Goal: Information Seeking & Learning: Learn about a topic

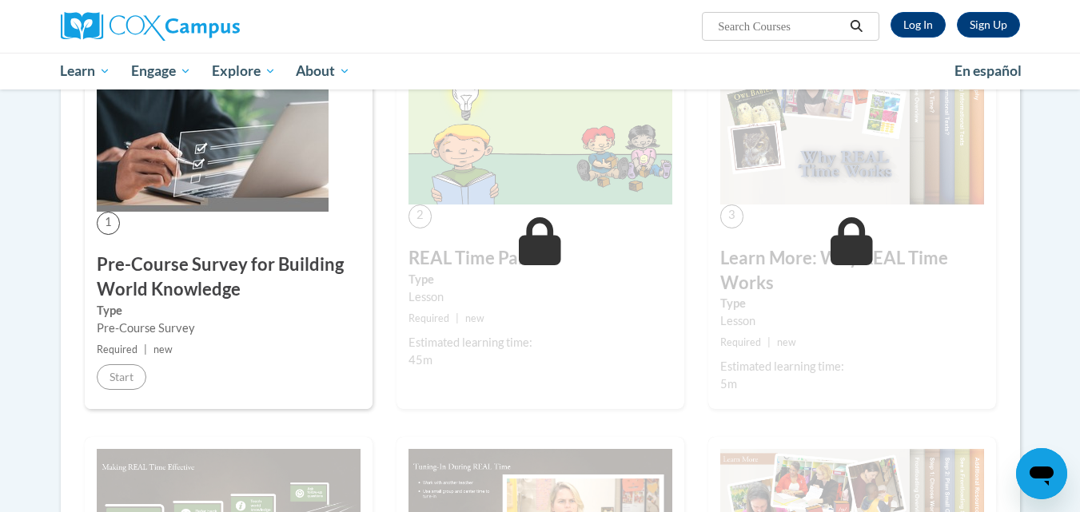
scroll to position [319, 0]
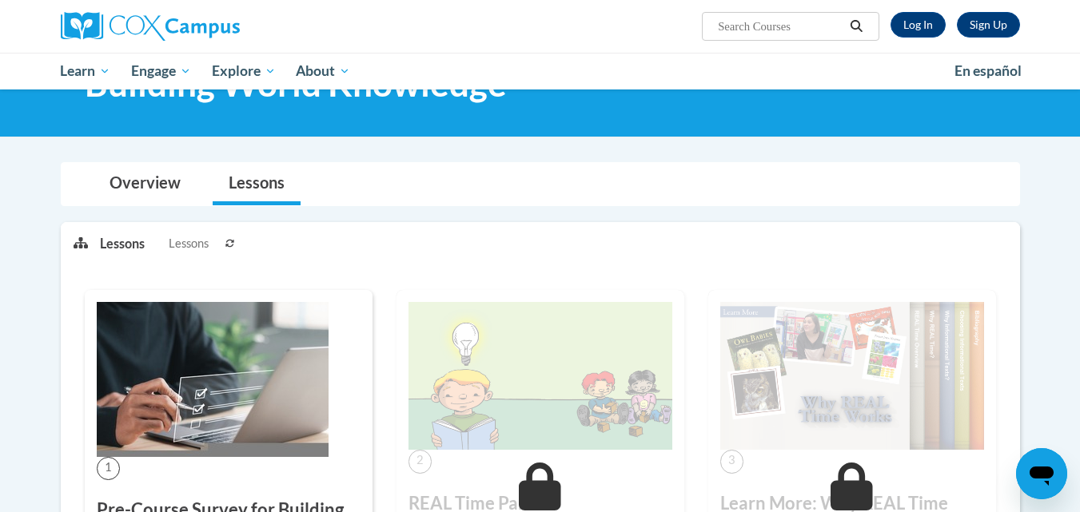
scroll to position [70, 0]
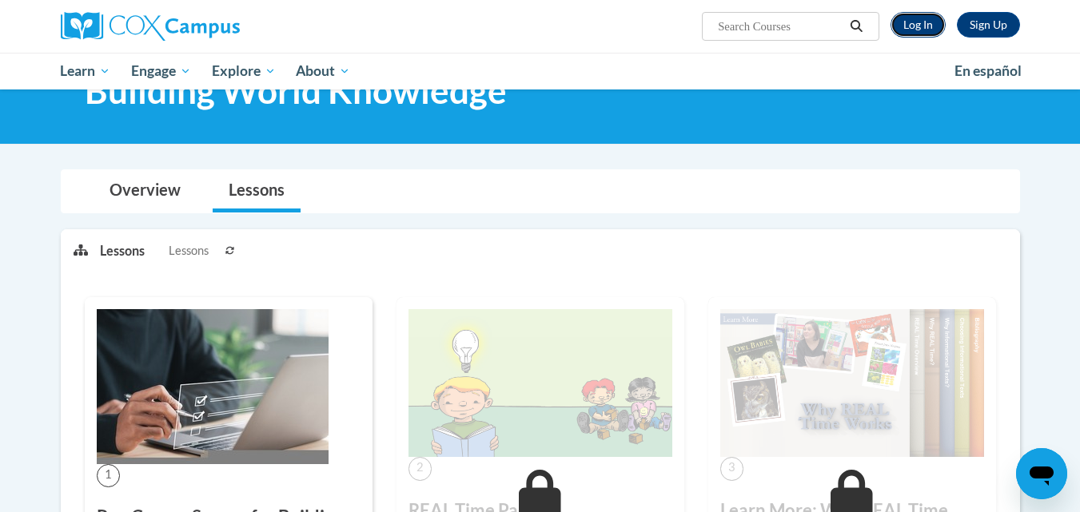
click at [915, 22] on link "Log In" at bounding box center [918, 25] width 55 height 26
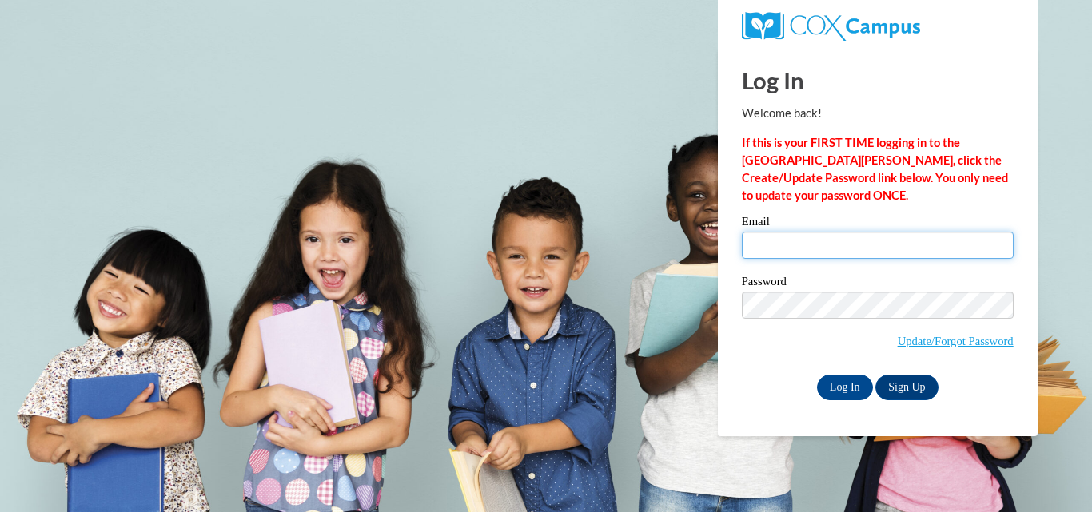
type input "kellyschley@kwdaycare.com"
click at [842, 252] on input "kellyschley@kwdaycare.com" at bounding box center [878, 245] width 272 height 27
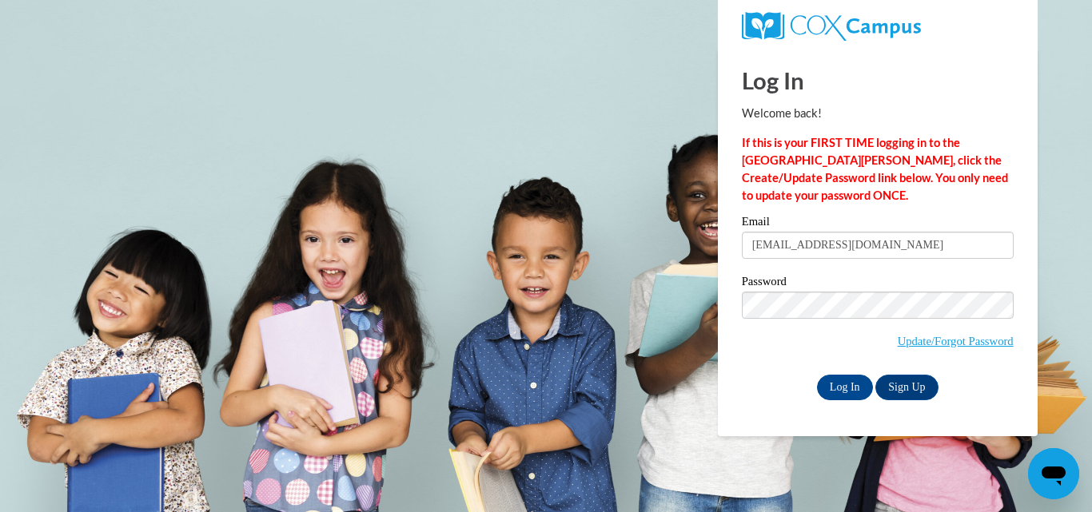
click at [767, 389] on div "Log In Sign Up" at bounding box center [878, 388] width 272 height 26
click at [854, 383] on input "Log In" at bounding box center [845, 388] width 56 height 26
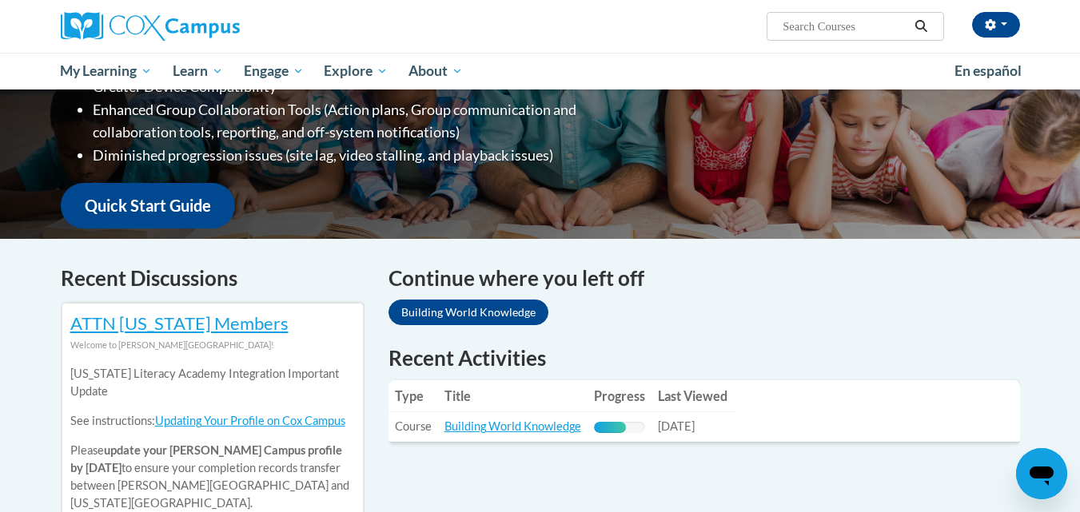
scroll to position [423, 0]
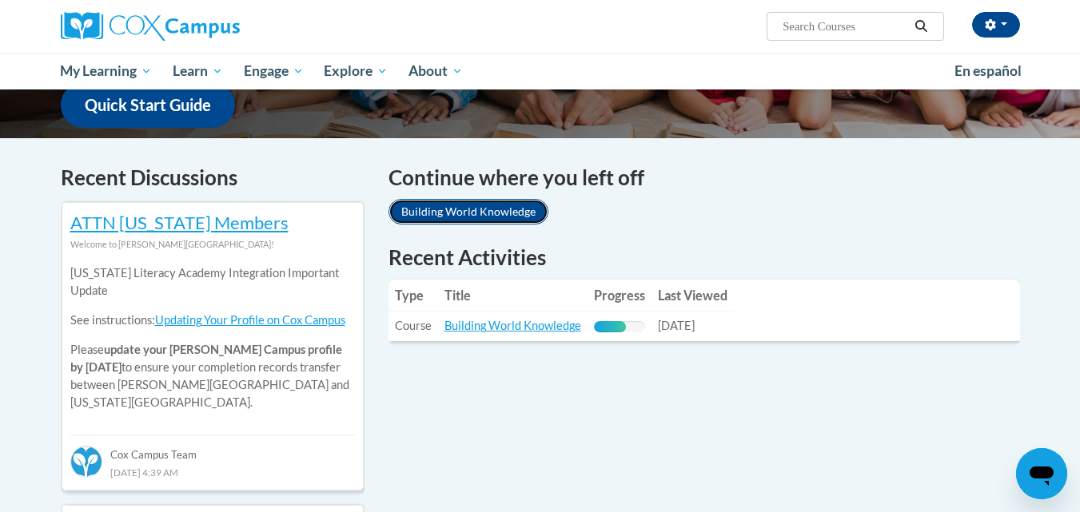
click at [455, 209] on link "Building World Knowledge" at bounding box center [469, 212] width 160 height 26
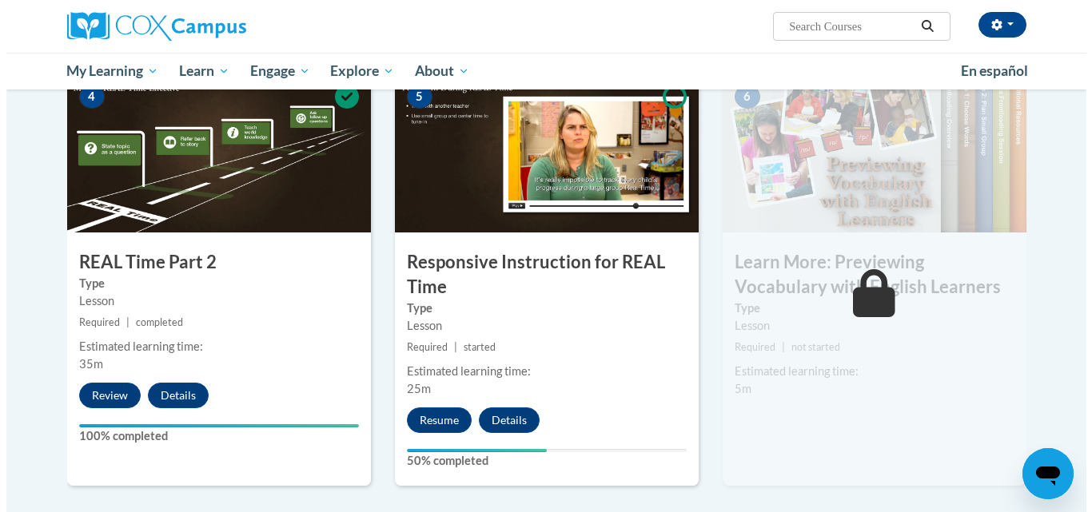
scroll to position [782, 0]
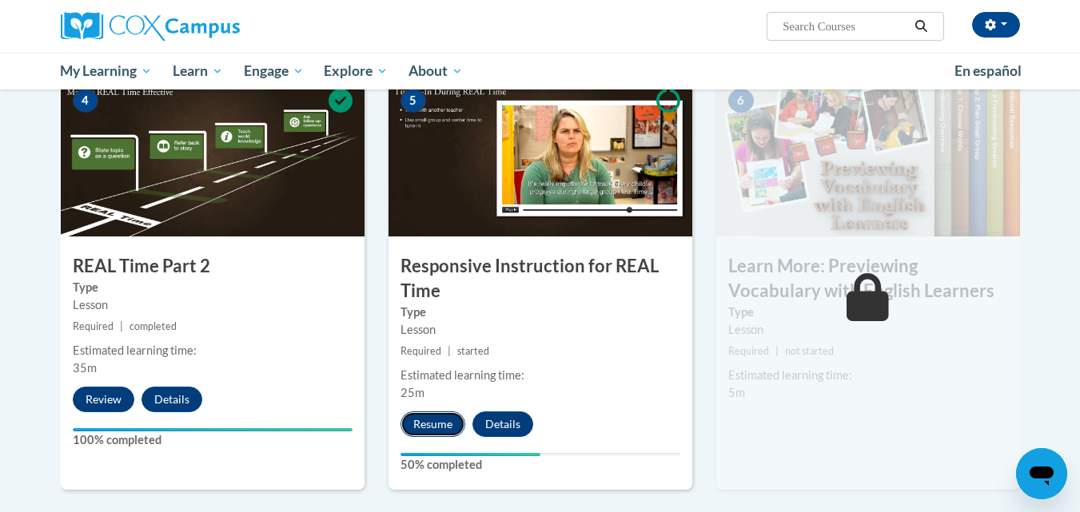
click at [432, 421] on button "Resume" at bounding box center [433, 425] width 65 height 26
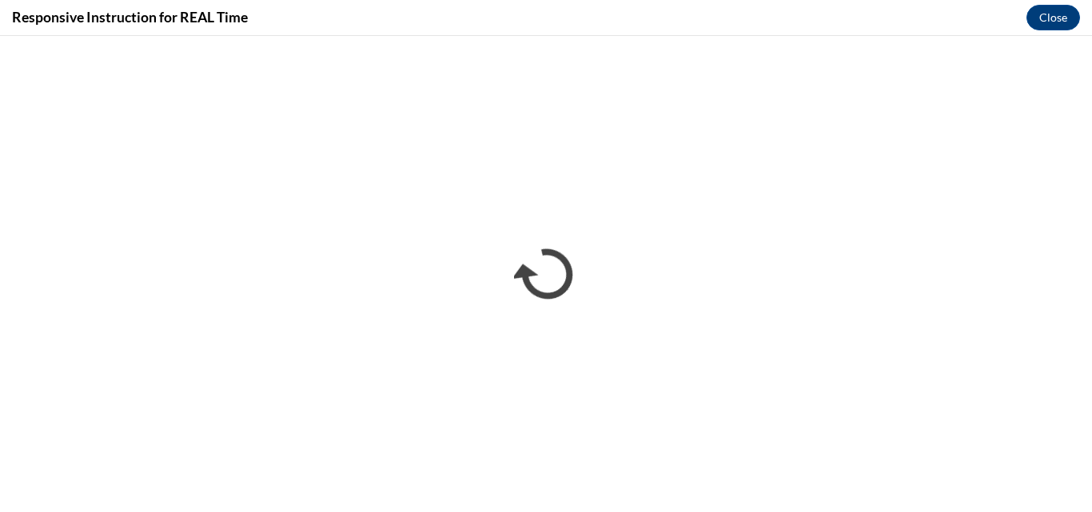
scroll to position [0, 0]
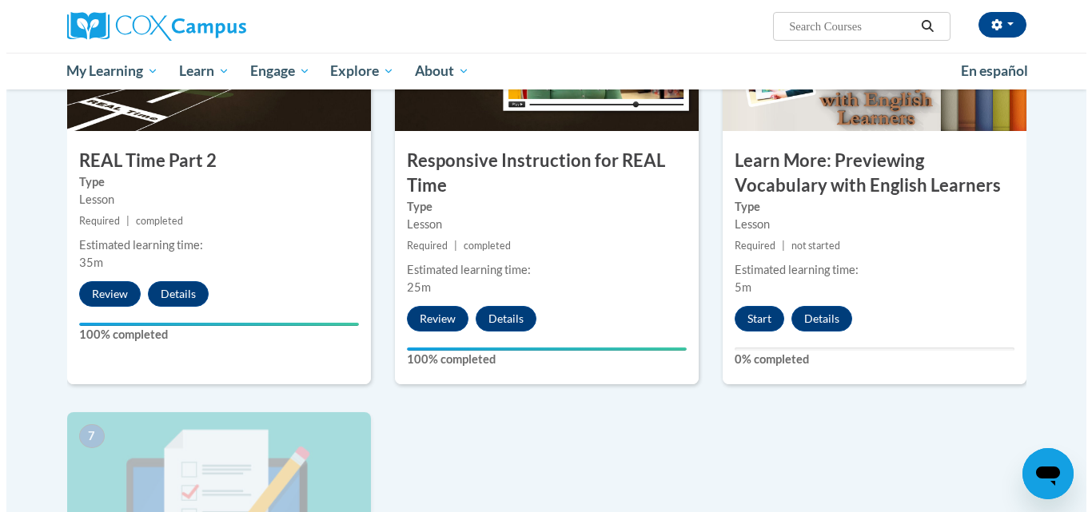
scroll to position [874, 0]
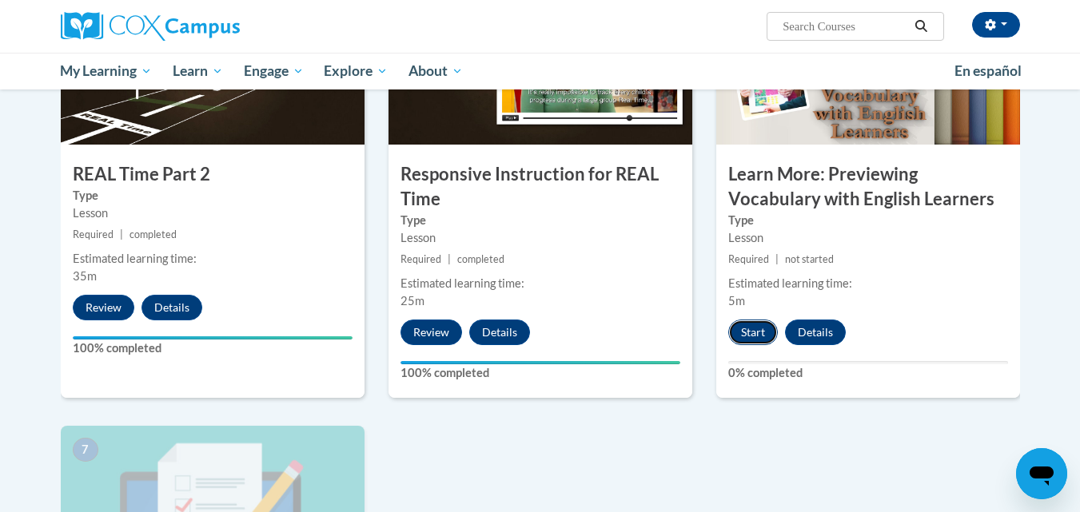
click at [754, 332] on button "Start" at bounding box center [753, 333] width 50 height 26
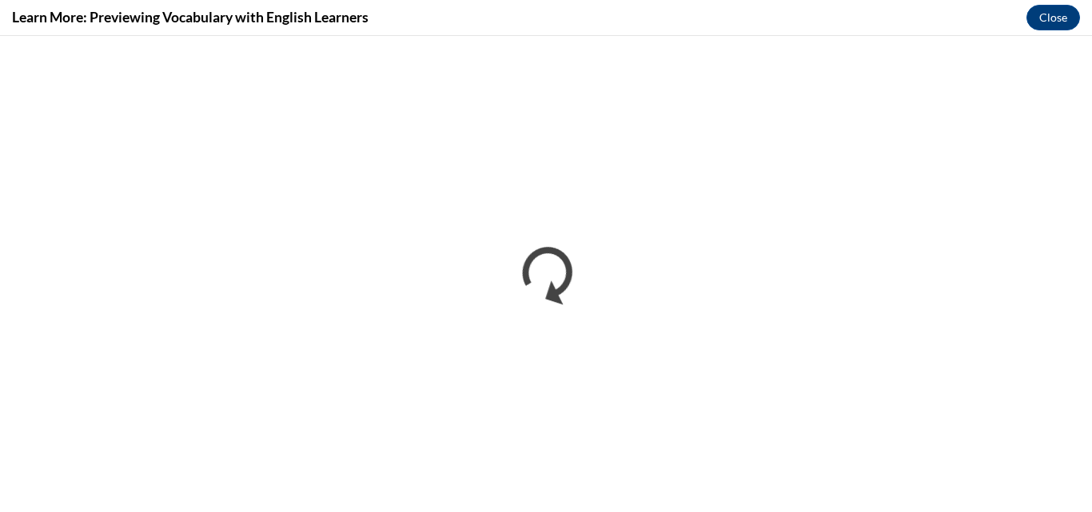
scroll to position [0, 0]
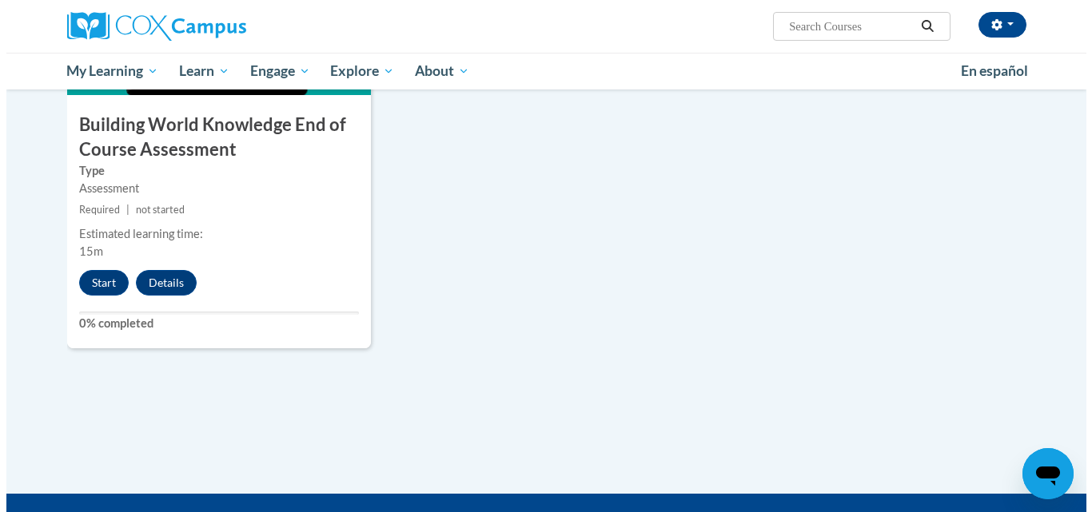
scroll to position [1358, 0]
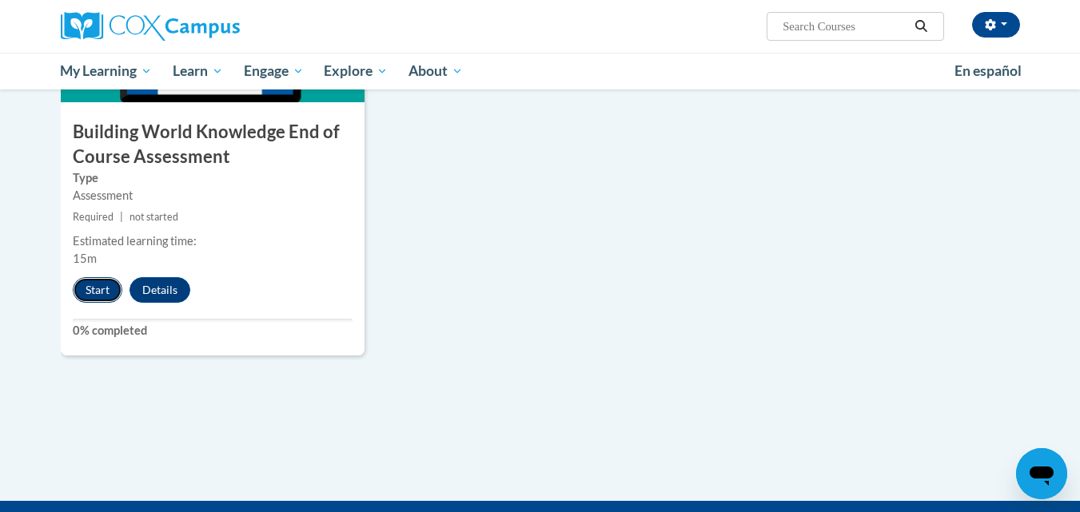
click at [94, 296] on button "Start" at bounding box center [98, 290] width 50 height 26
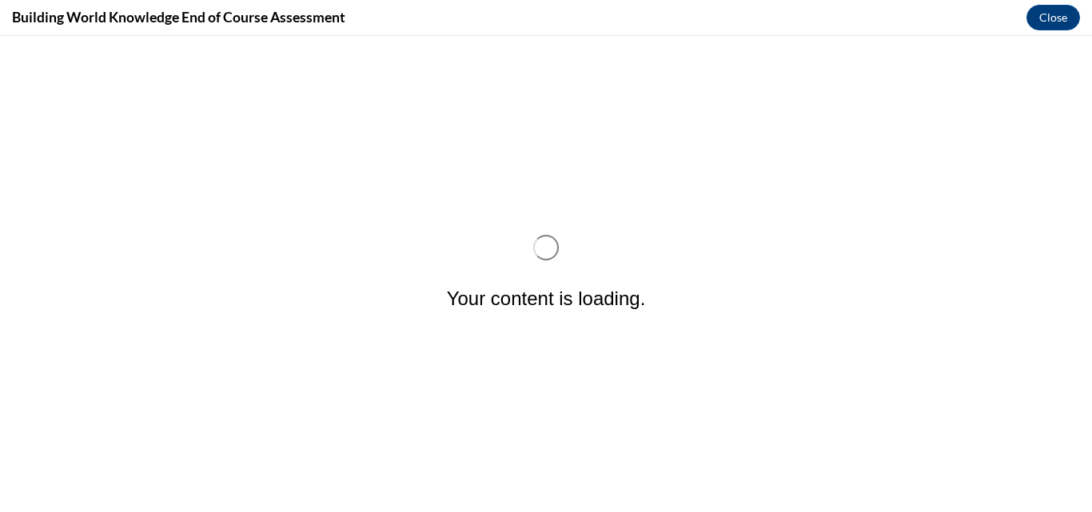
scroll to position [0, 0]
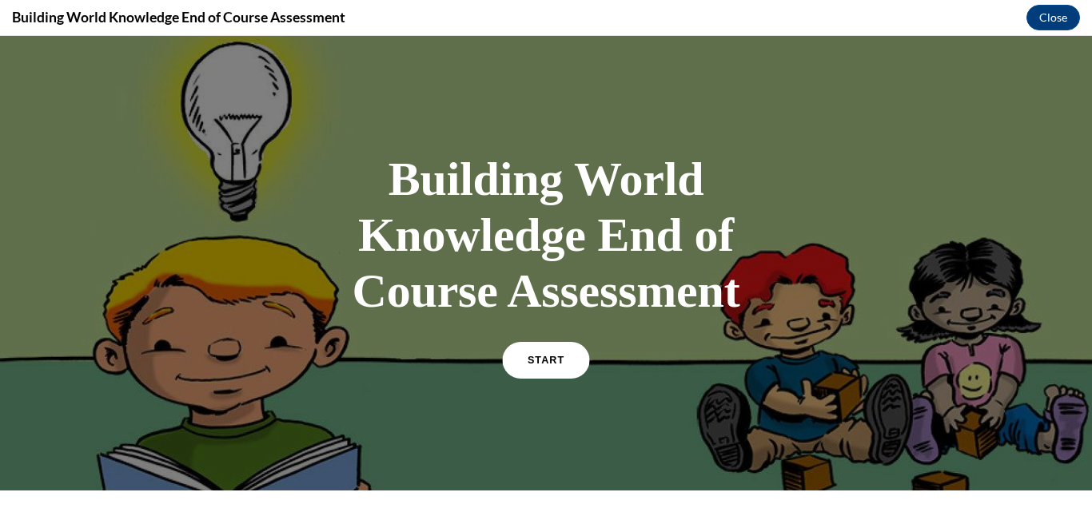
click at [548, 357] on span "START" at bounding box center [546, 361] width 37 height 12
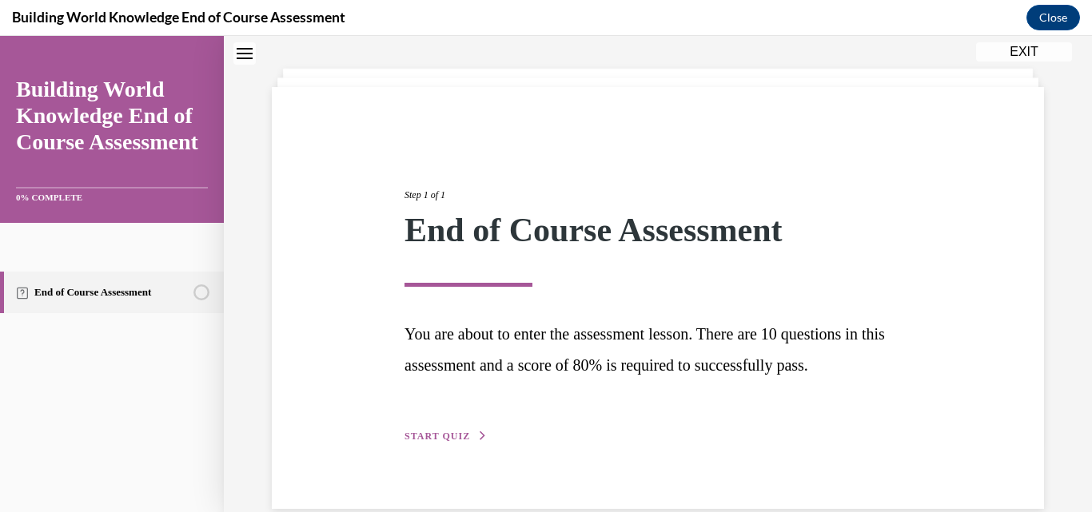
scroll to position [100, 0]
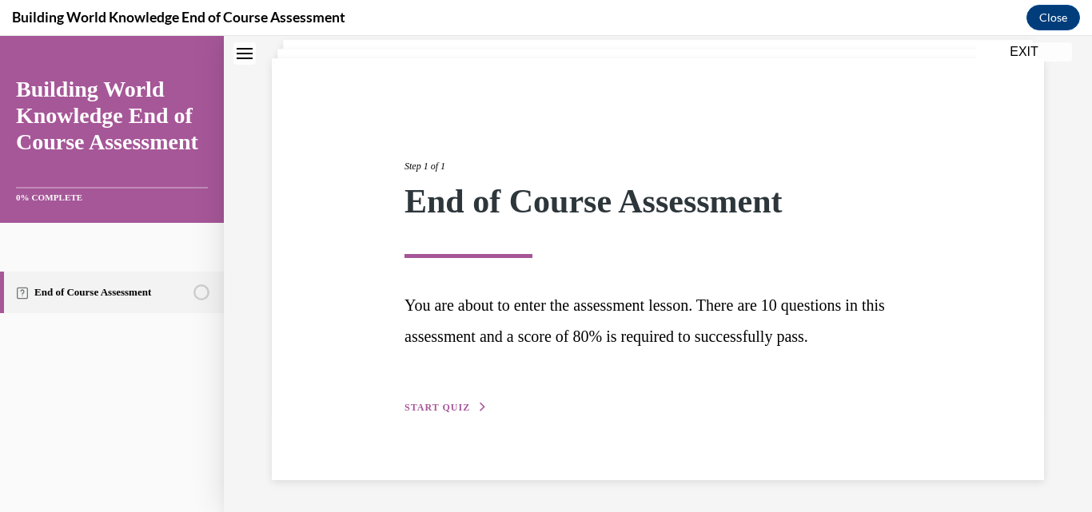
click at [447, 402] on span "START QUIZ" at bounding box center [438, 407] width 66 height 11
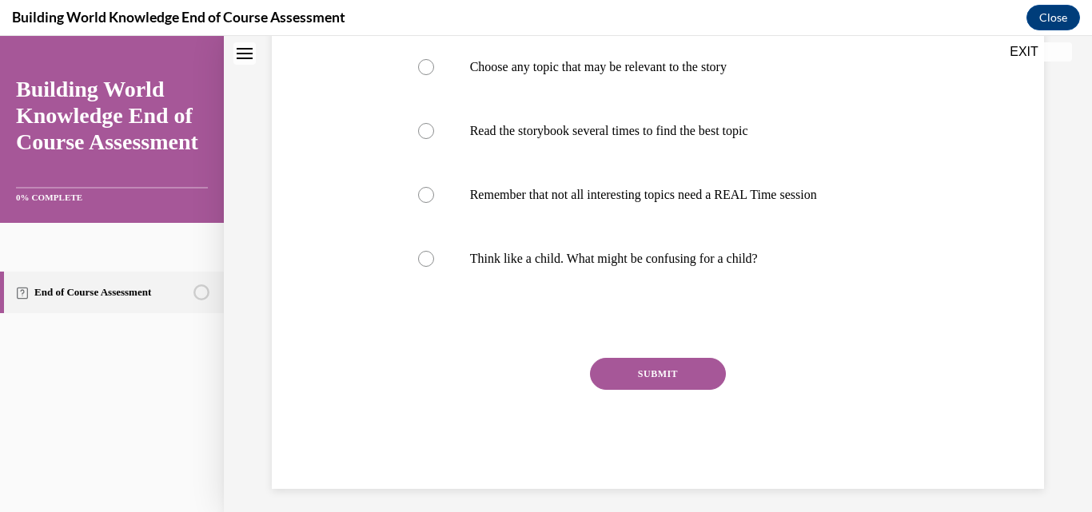
scroll to position [520, 0]
click at [606, 201] on p "Remember that not all interesting topics need a REAL Time session" at bounding box center [672, 193] width 405 height 16
click at [434, 201] on input "Remember that not all interesting topics need a REAL Time session" at bounding box center [426, 193] width 16 height 16
radio input "true"
click at [652, 389] on button "SUBMIT" at bounding box center [658, 373] width 136 height 32
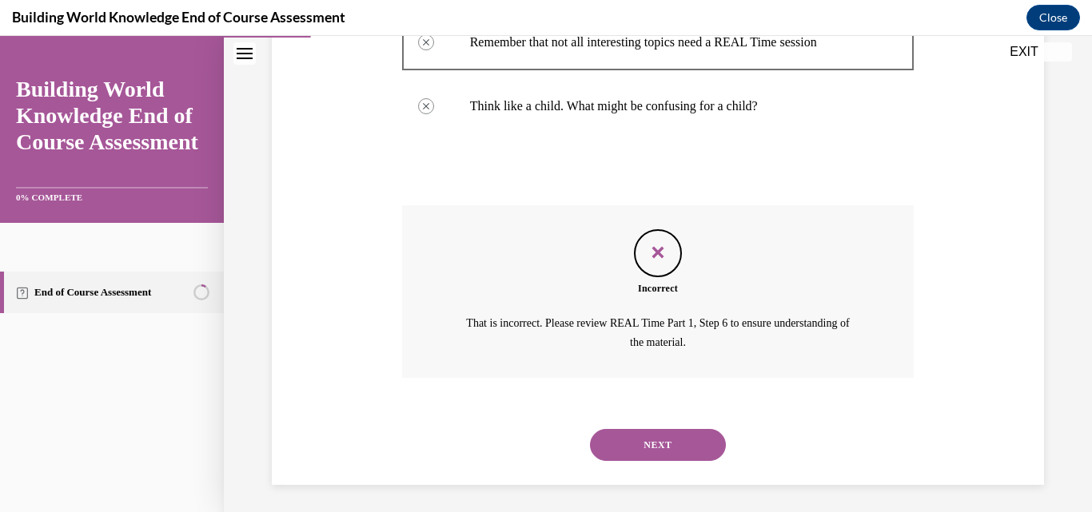
scroll to position [708, 0]
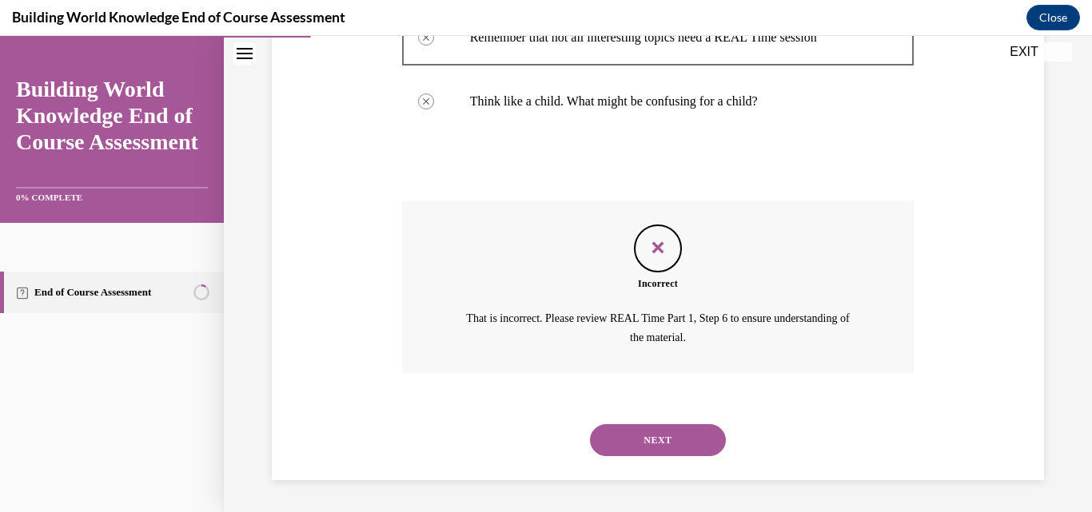
click at [660, 437] on button "NEXT" at bounding box center [658, 441] width 136 height 32
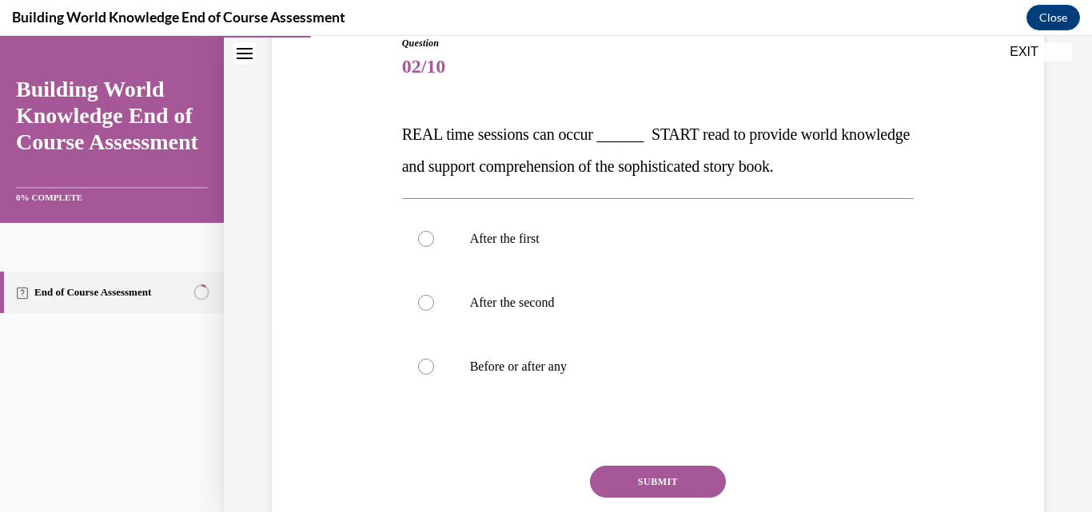
scroll to position [188, 0]
click at [548, 365] on p "Before or after any" at bounding box center [672, 365] width 405 height 16
click at [434, 365] on input "Before or after any" at bounding box center [426, 365] width 16 height 16
radio input "true"
click at [664, 480] on button "SUBMIT" at bounding box center [658, 480] width 136 height 32
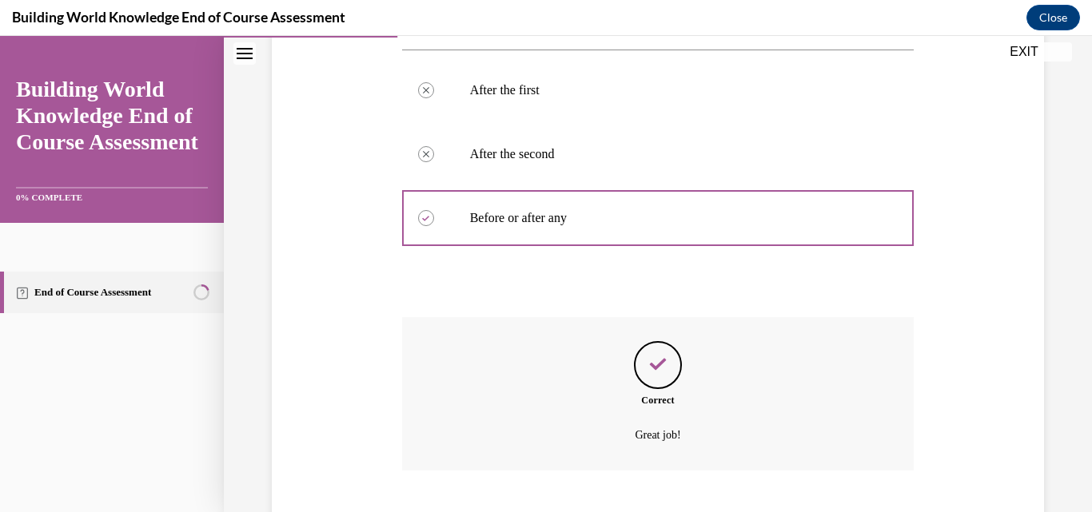
scroll to position [433, 0]
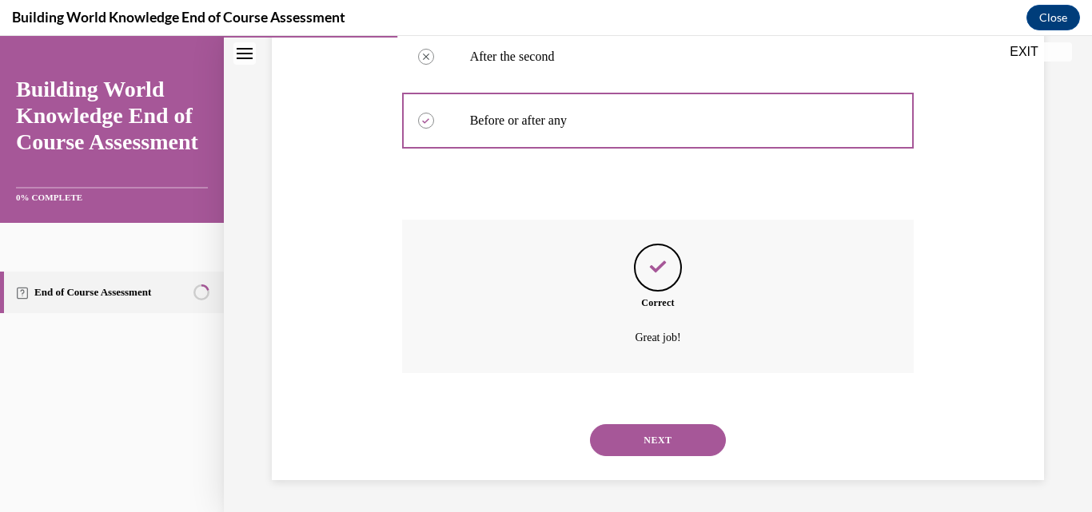
click at [654, 439] on button "NEXT" at bounding box center [658, 441] width 136 height 32
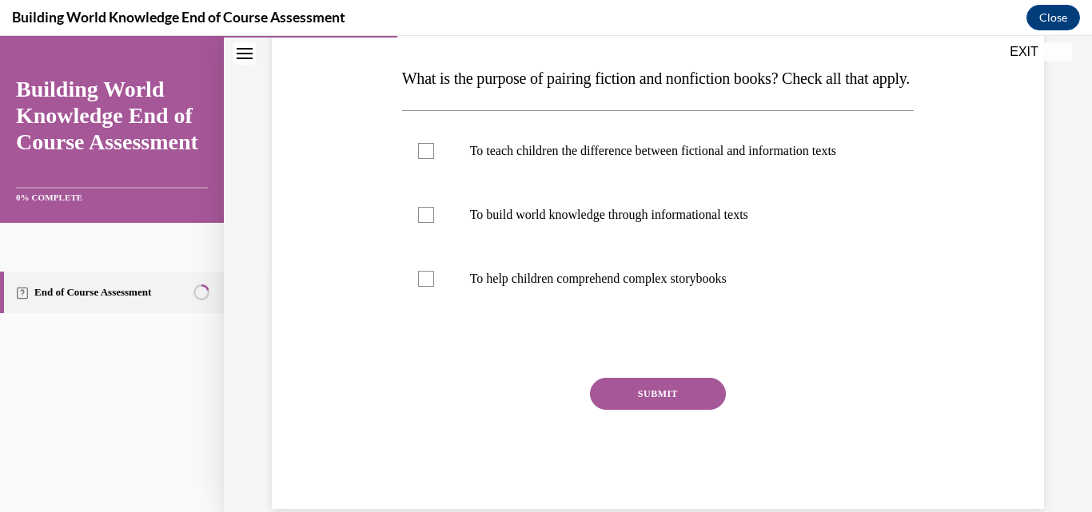
scroll to position [244, 0]
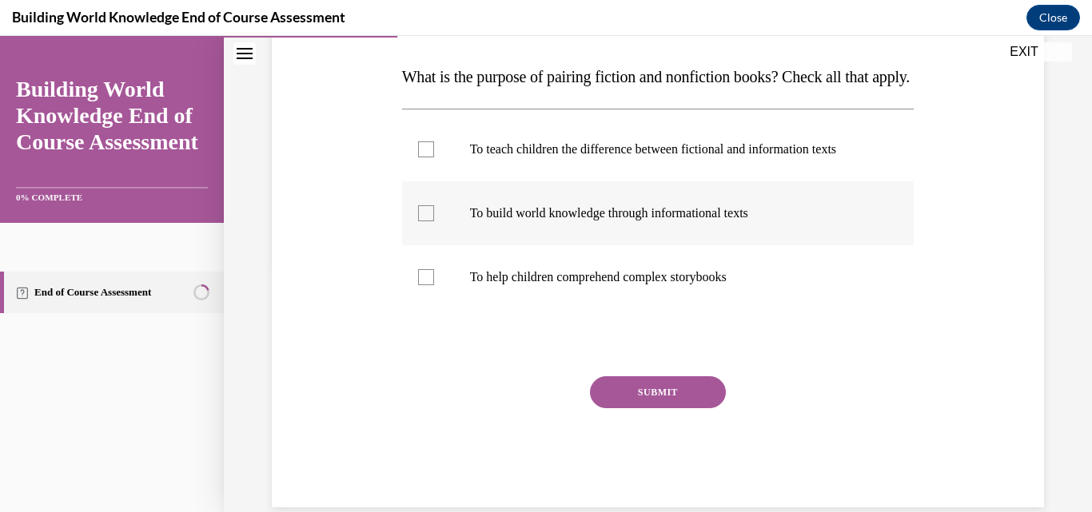
click at [421, 221] on div at bounding box center [426, 213] width 16 height 16
click at [421, 221] on input "To build world knowledge through informational texts" at bounding box center [426, 213] width 16 height 16
checkbox input "true"
click at [429, 309] on label "To help children comprehend complex storybooks" at bounding box center [658, 277] width 512 height 64
click at [429, 285] on input "To help children comprehend complex storybooks" at bounding box center [426, 277] width 16 height 16
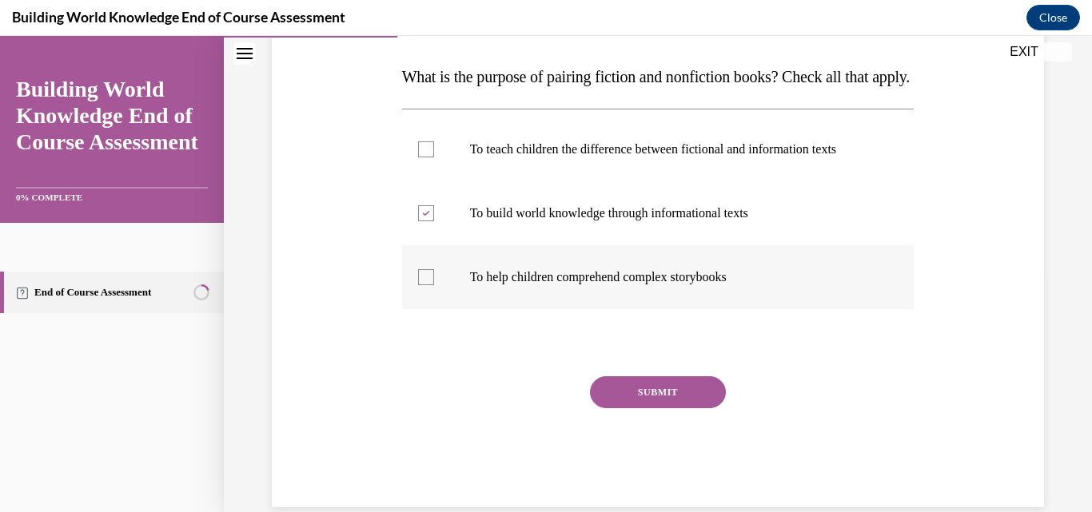
checkbox input "true"
click at [657, 409] on button "SUBMIT" at bounding box center [658, 393] width 136 height 32
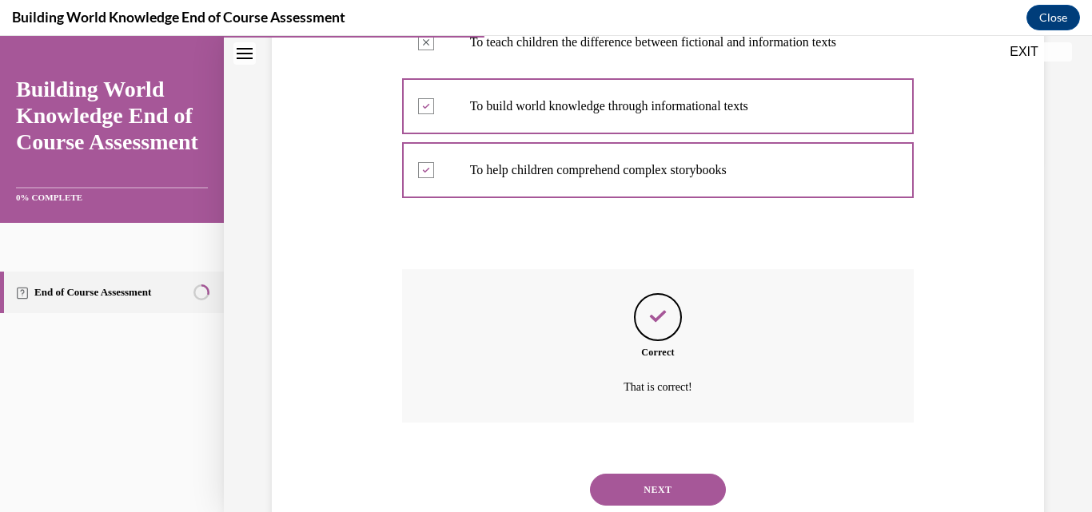
scroll to position [449, 0]
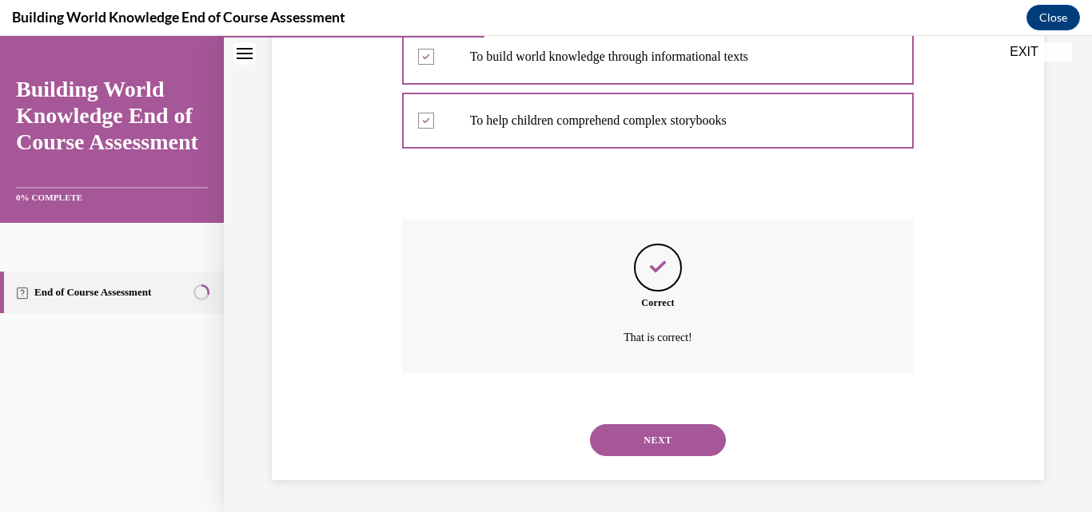
click at [655, 442] on button "NEXT" at bounding box center [658, 441] width 136 height 32
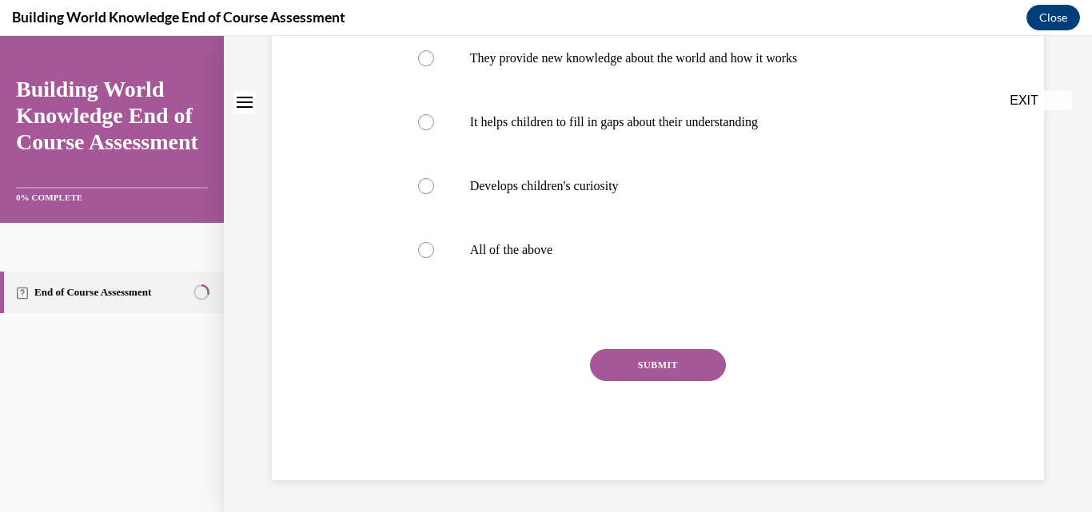
scroll to position [0, 0]
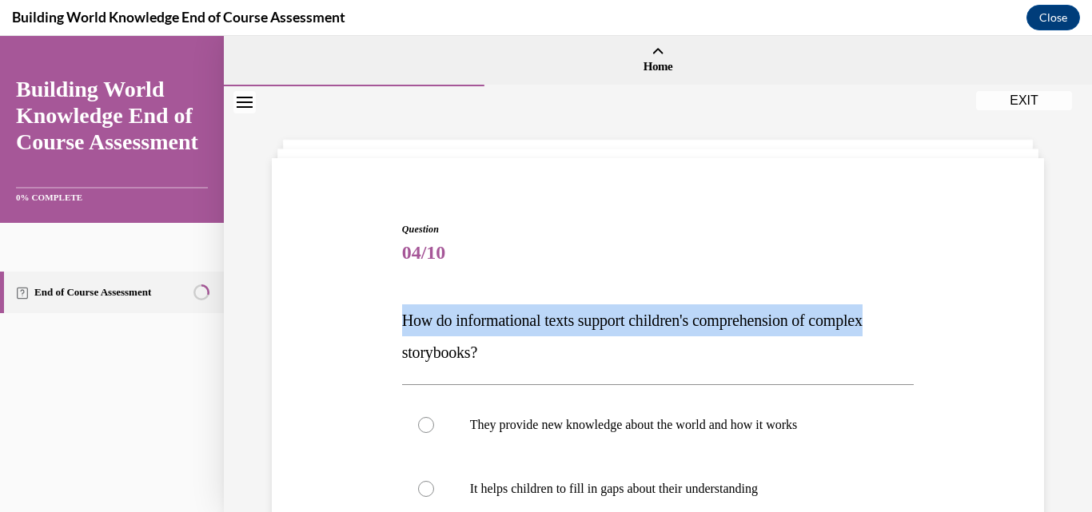
drag, startPoint x: 1077, startPoint y: 253, endPoint x: 1091, endPoint y: 329, distance: 77.3
click at [1079, 329] on div "Home Question 03/10 What is the purpose of pairing fiction and nonfiction books…" at bounding box center [658, 274] width 868 height 476
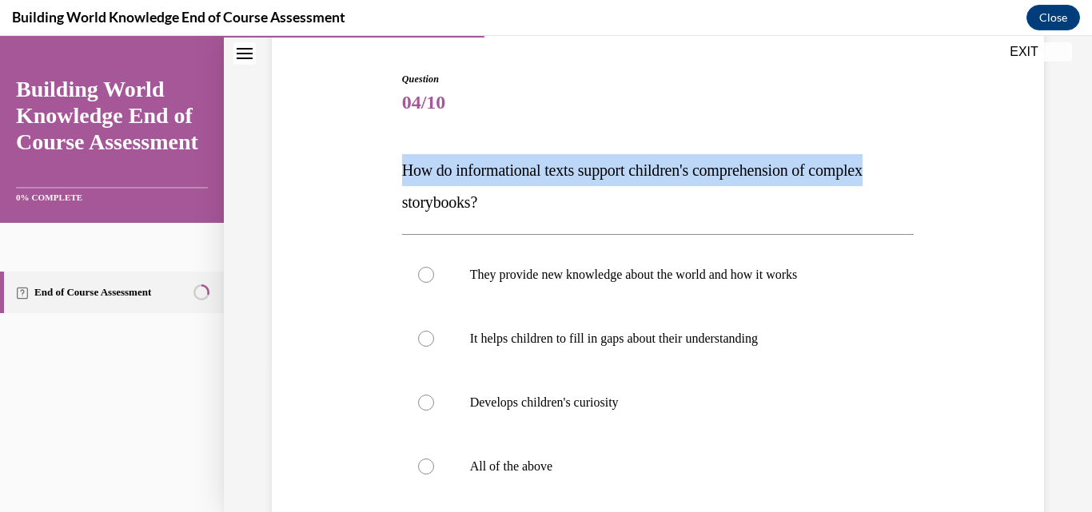
scroll to position [153, 0]
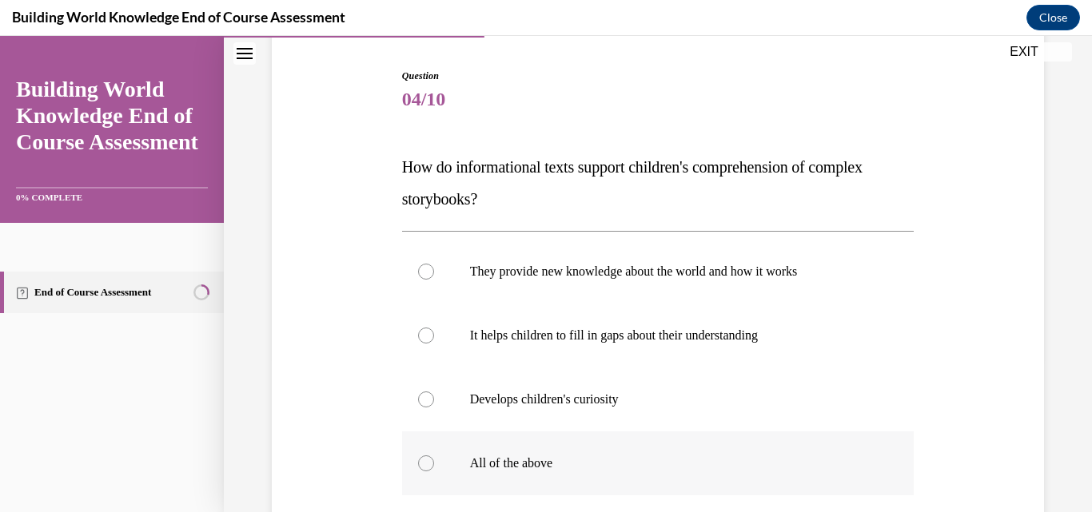
click at [423, 463] on div at bounding box center [426, 464] width 16 height 16
click at [423, 463] on input "All of the above" at bounding box center [426, 464] width 16 height 16
radio input "true"
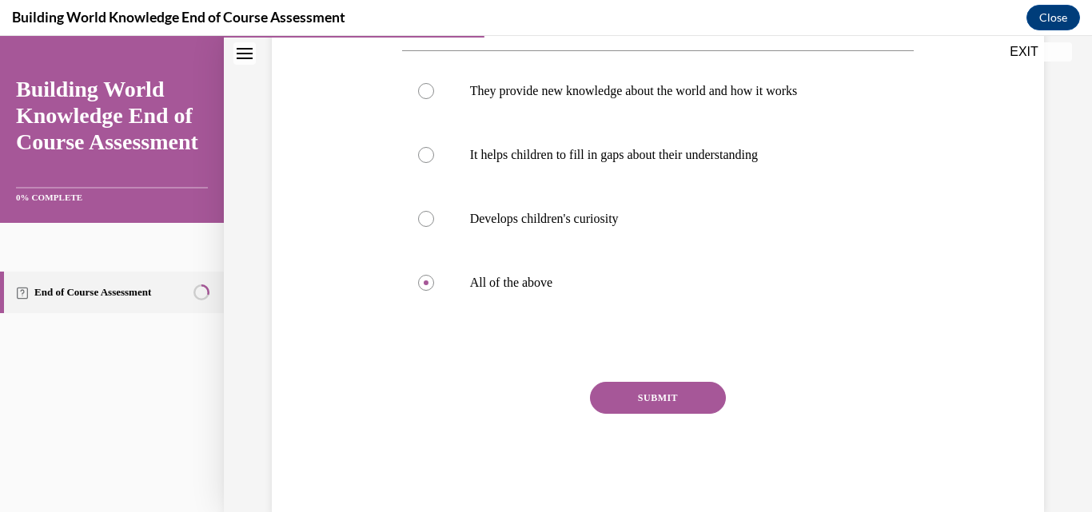
scroll to position [345, 0]
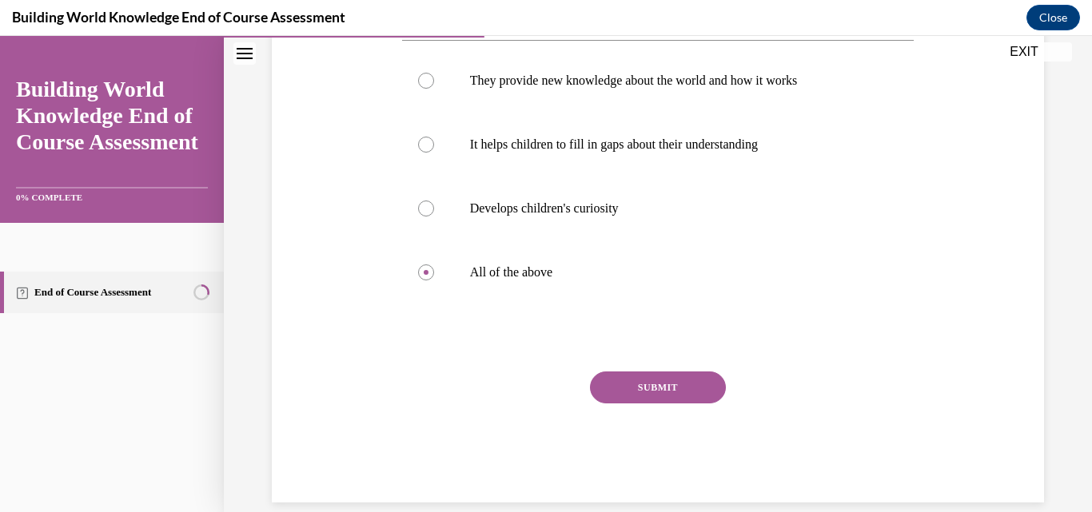
click at [675, 392] on button "SUBMIT" at bounding box center [658, 388] width 136 height 32
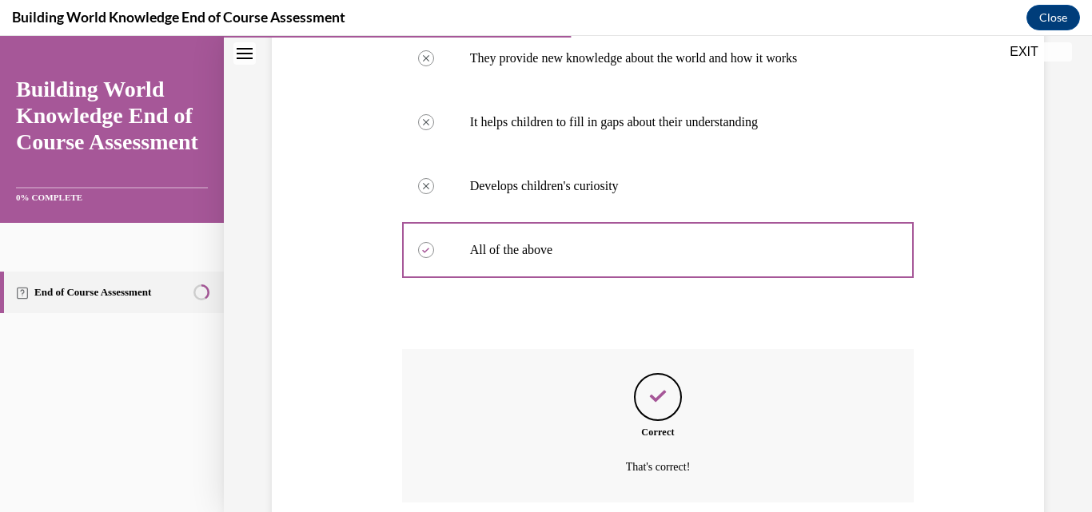
scroll to position [496, 0]
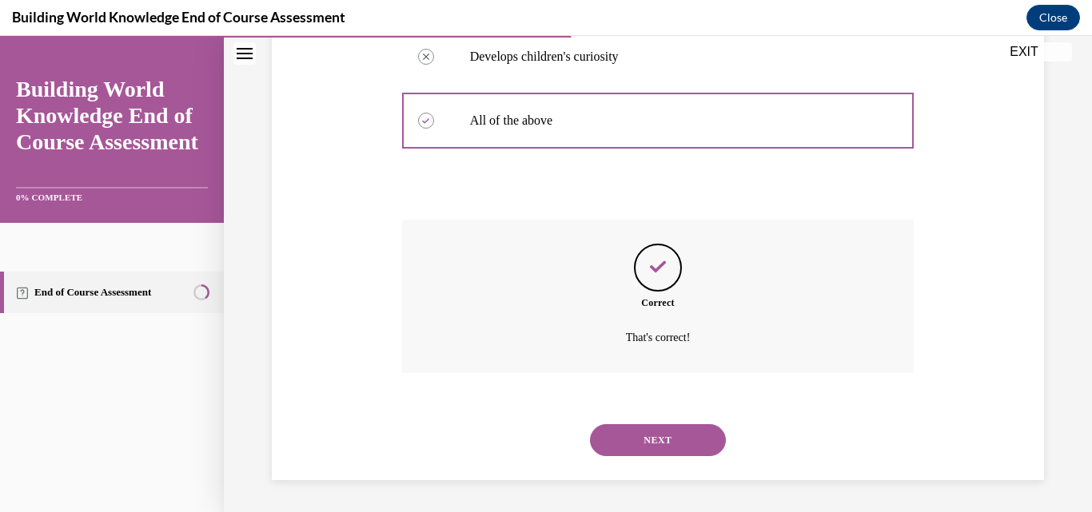
click at [656, 441] on button "NEXT" at bounding box center [658, 441] width 136 height 32
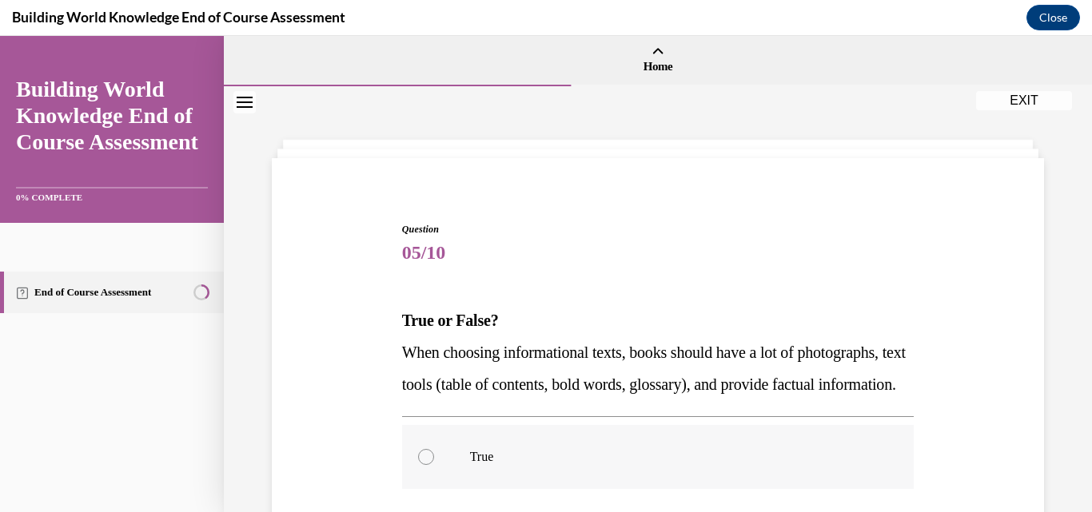
click at [429, 465] on div at bounding box center [426, 457] width 16 height 16
click at [429, 465] on input "True" at bounding box center [426, 457] width 16 height 16
radio input "true"
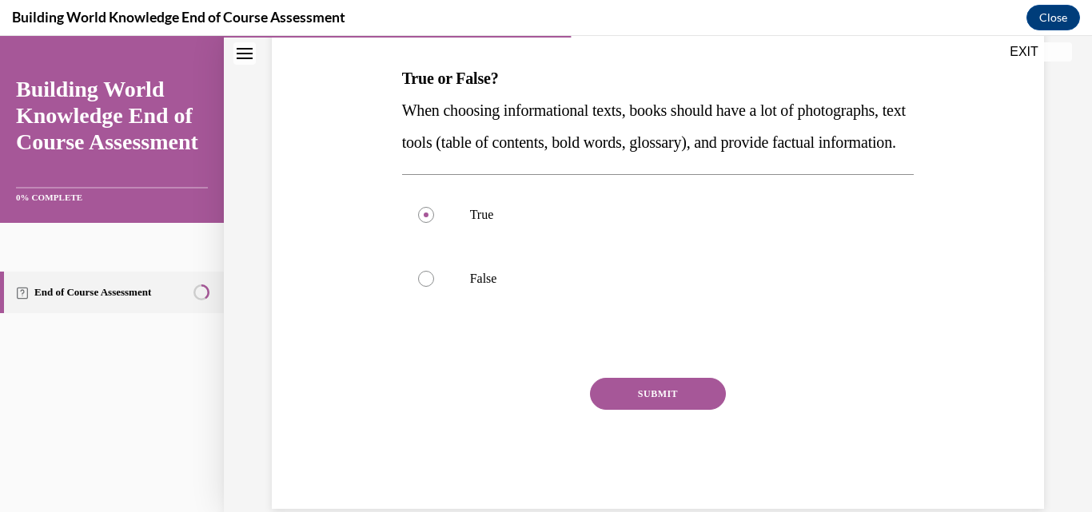
scroll to position [260, 0]
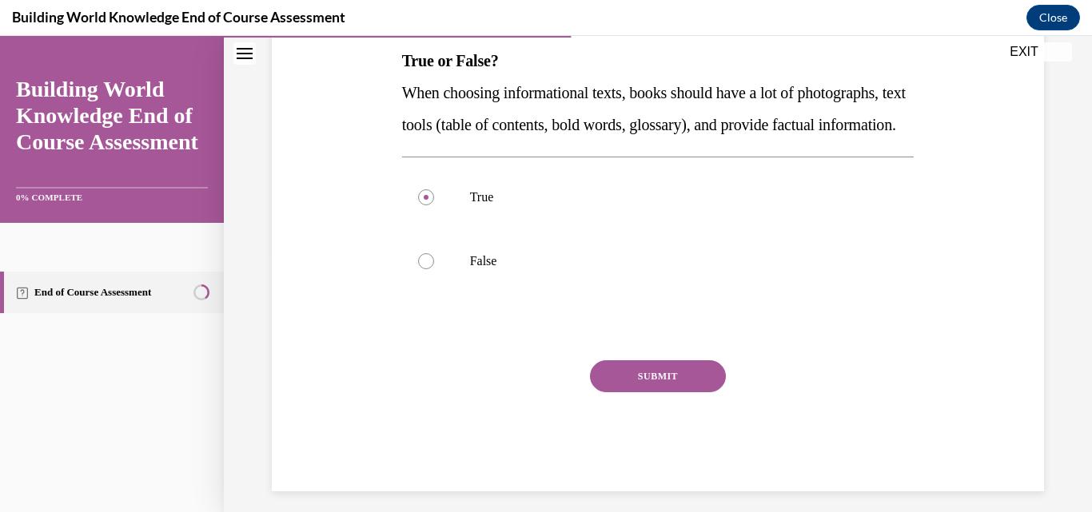
click at [688, 393] on button "SUBMIT" at bounding box center [658, 377] width 136 height 32
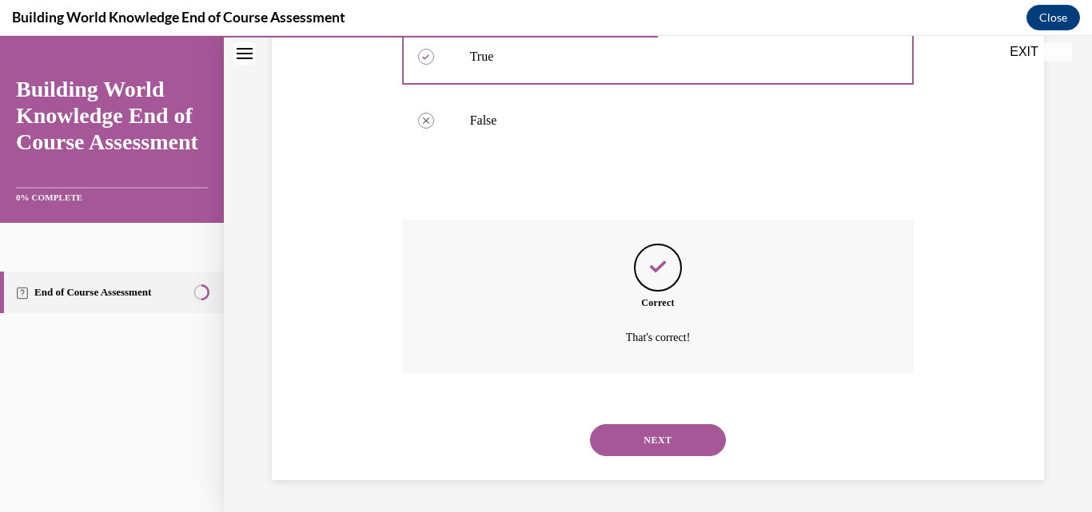
scroll to position [433, 0]
click at [660, 440] on button "NEXT" at bounding box center [658, 441] width 136 height 32
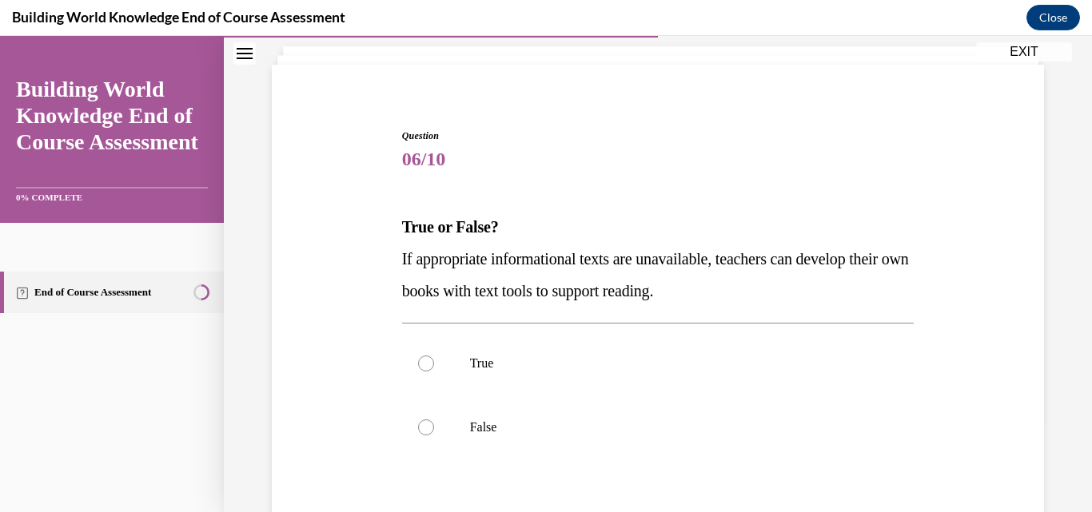
scroll to position [96, 0]
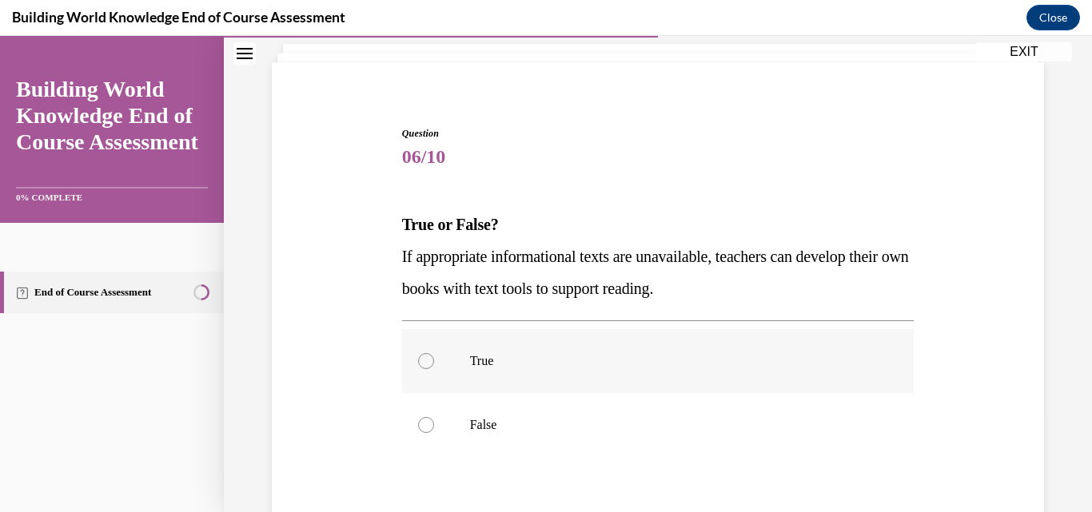
click at [422, 361] on div at bounding box center [426, 361] width 16 height 16
click at [422, 361] on input "True" at bounding box center [426, 361] width 16 height 16
radio input "true"
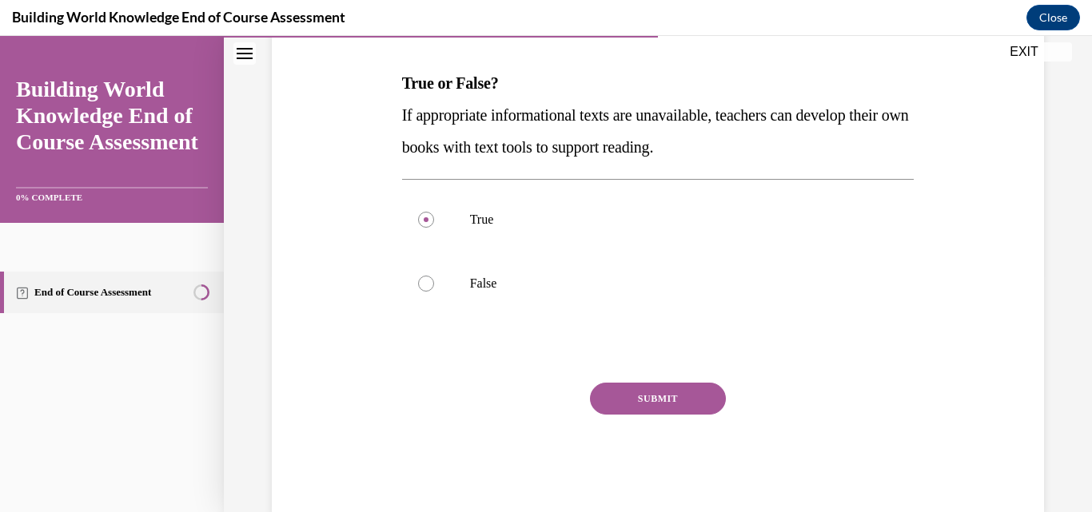
scroll to position [271, 0]
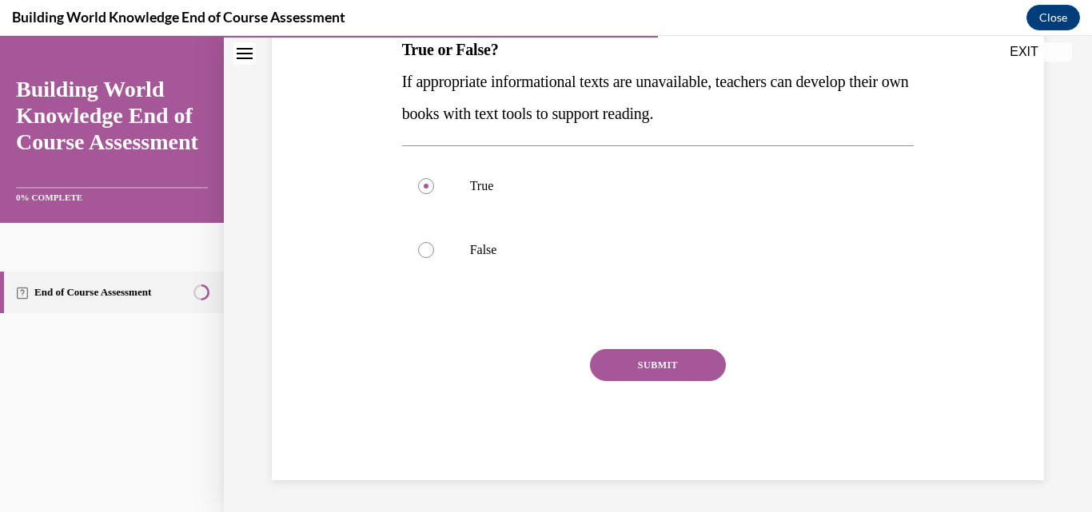
click at [636, 363] on button "SUBMIT" at bounding box center [658, 365] width 136 height 32
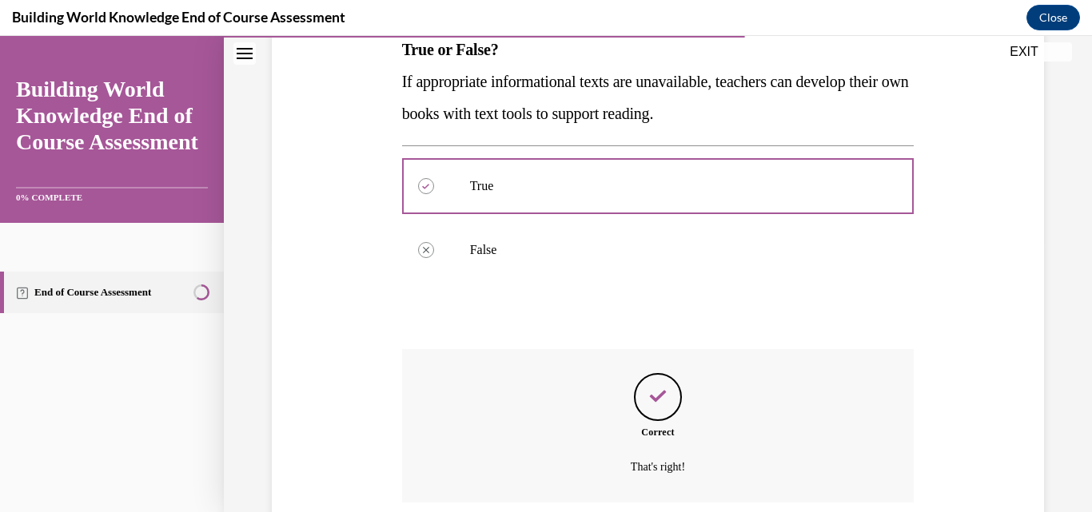
scroll to position [401, 0]
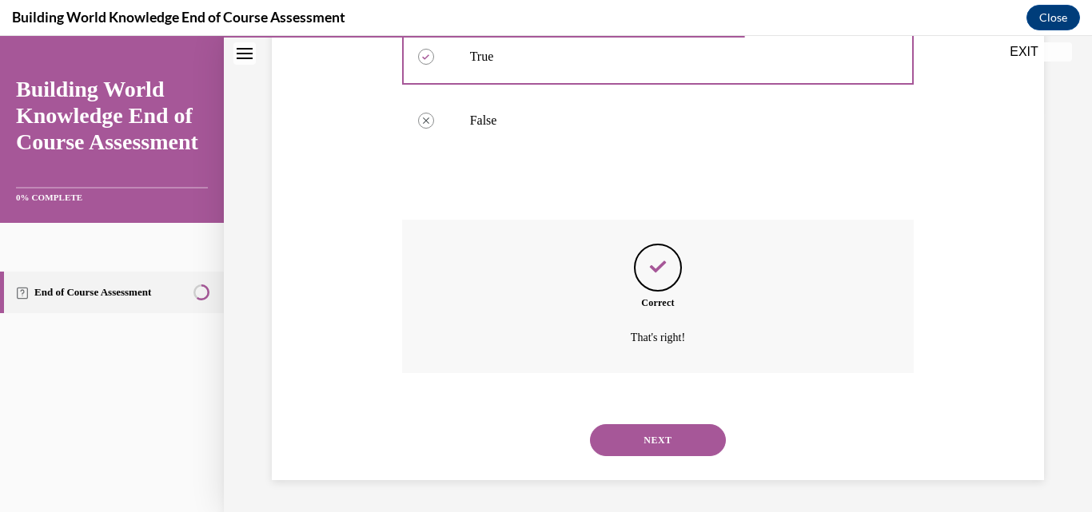
click at [643, 439] on button "NEXT" at bounding box center [658, 441] width 136 height 32
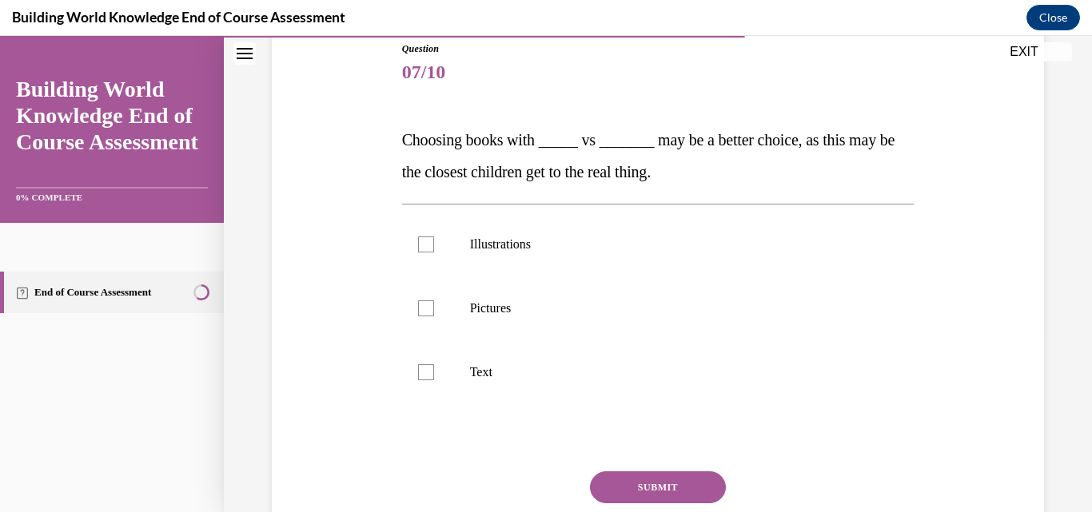
scroll to position [186, 0]
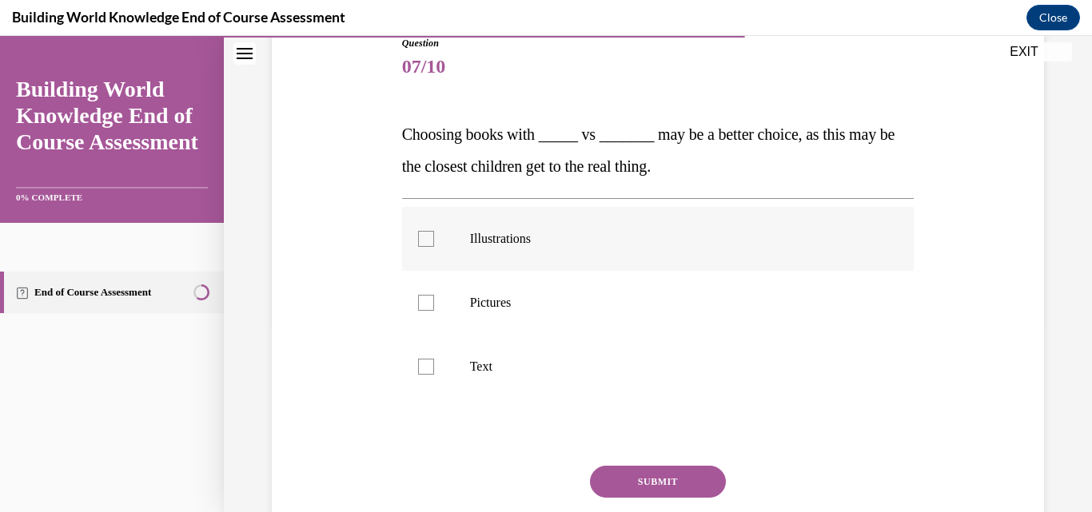
click at [519, 230] on label "Illustrations" at bounding box center [658, 239] width 512 height 64
click at [434, 231] on input "Illustrations" at bounding box center [426, 239] width 16 height 16
checkbox input "true"
click at [491, 302] on p "Pictures" at bounding box center [672, 303] width 405 height 16
click at [434, 302] on input "Pictures" at bounding box center [426, 303] width 16 height 16
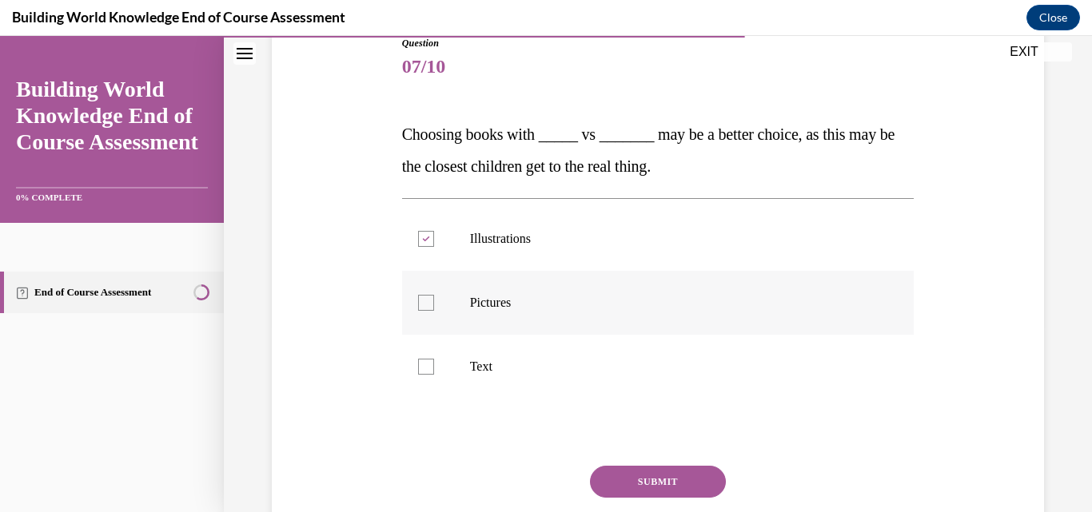
checkbox input "true"
click at [658, 477] on button "SUBMIT" at bounding box center [658, 482] width 136 height 32
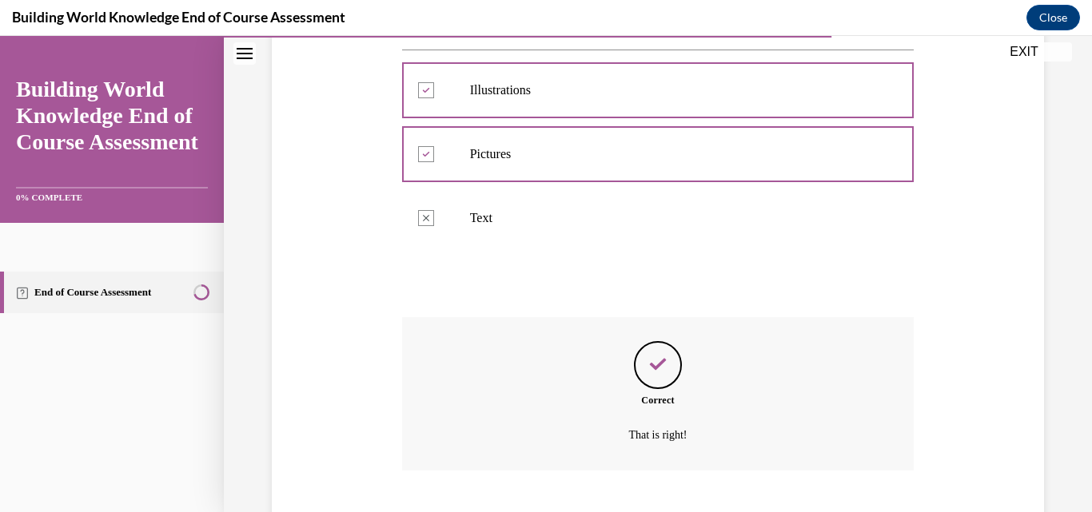
scroll to position [433, 0]
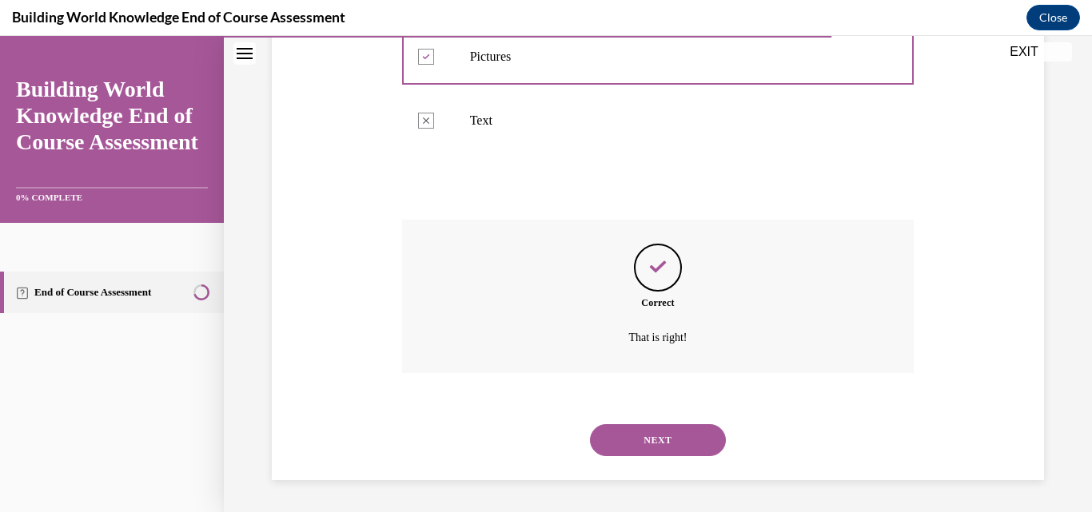
click at [667, 438] on button "NEXT" at bounding box center [658, 441] width 136 height 32
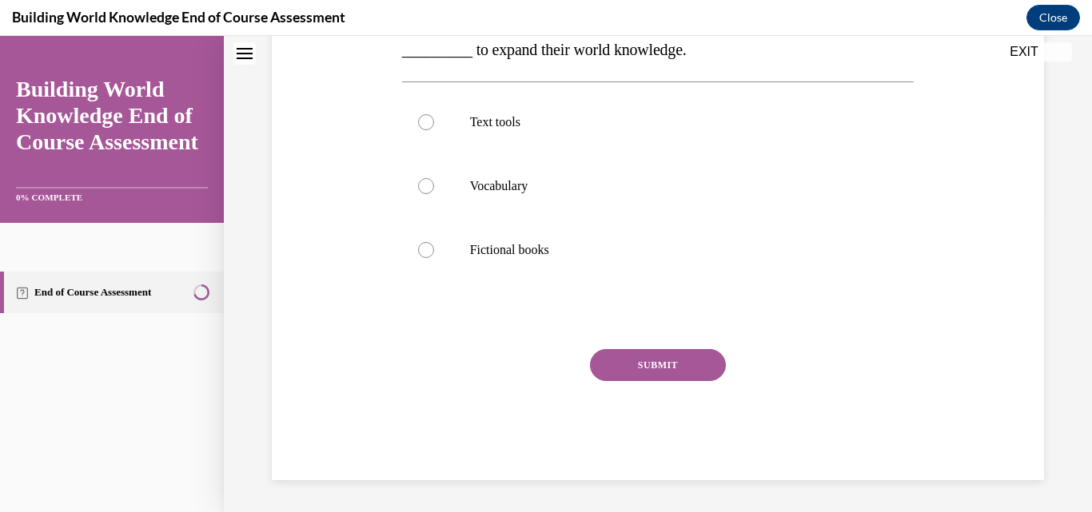
scroll to position [0, 0]
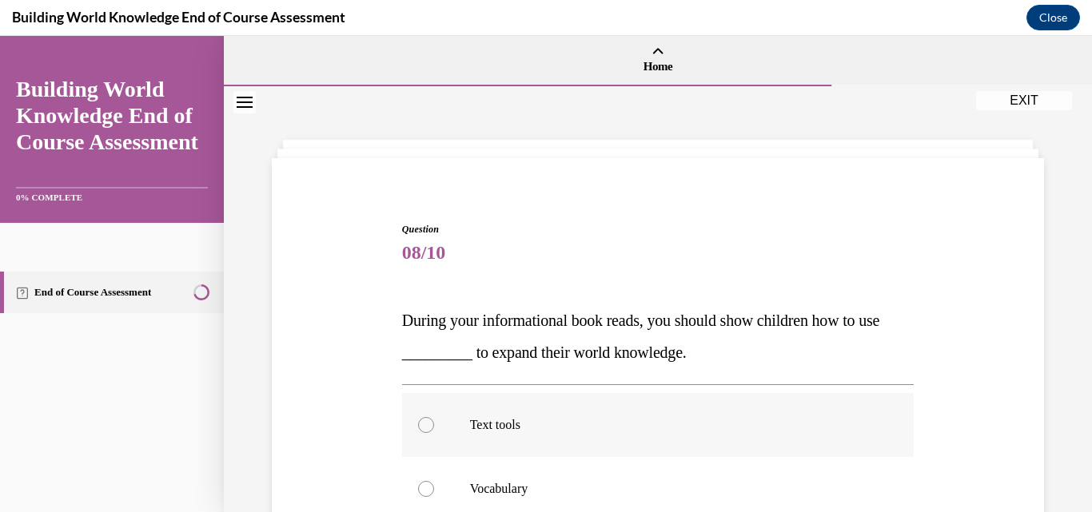
click at [429, 428] on div at bounding box center [426, 425] width 16 height 16
click at [429, 428] on input "Text tools" at bounding box center [426, 425] width 16 height 16
radio input "true"
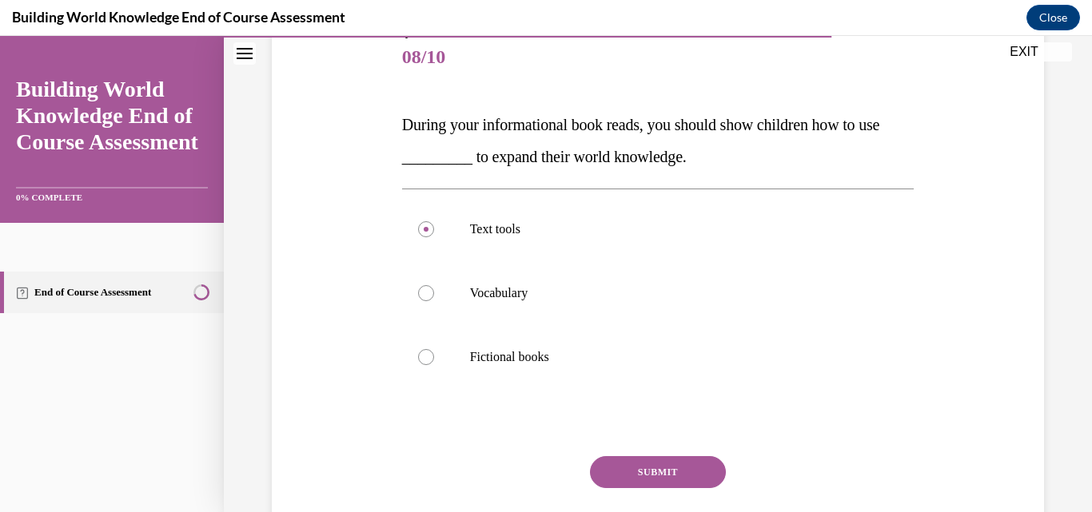
scroll to position [252, 0]
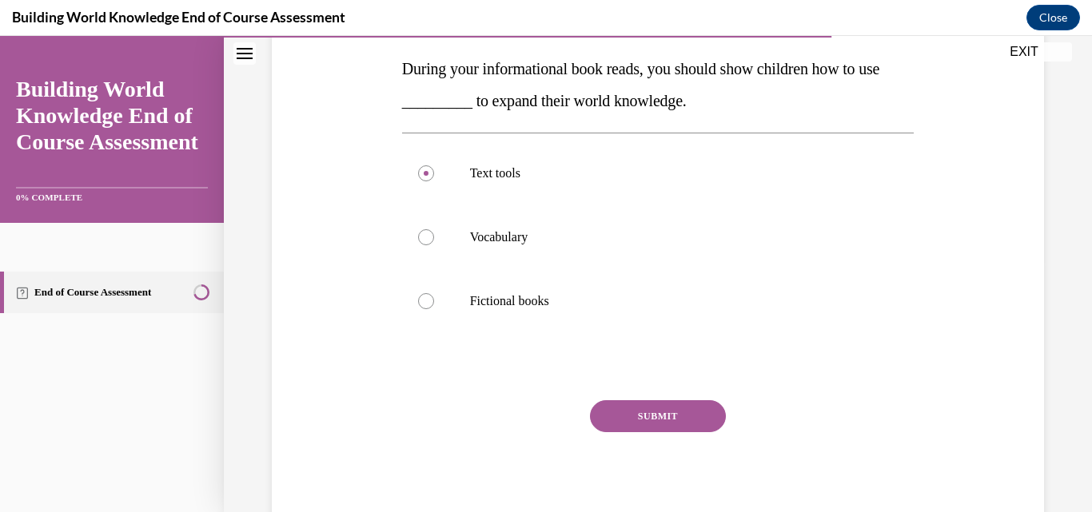
click at [664, 414] on button "SUBMIT" at bounding box center [658, 417] width 136 height 32
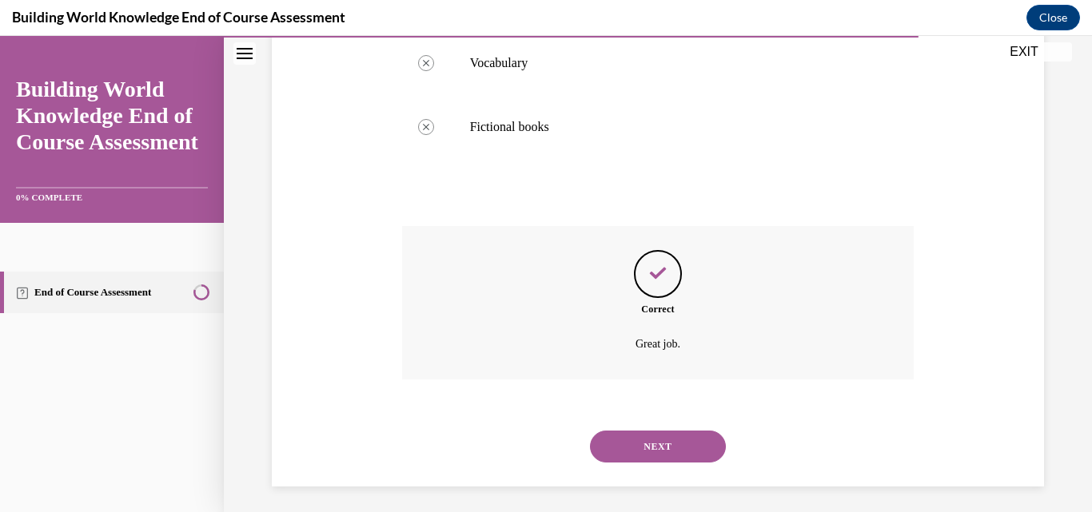
scroll to position [433, 0]
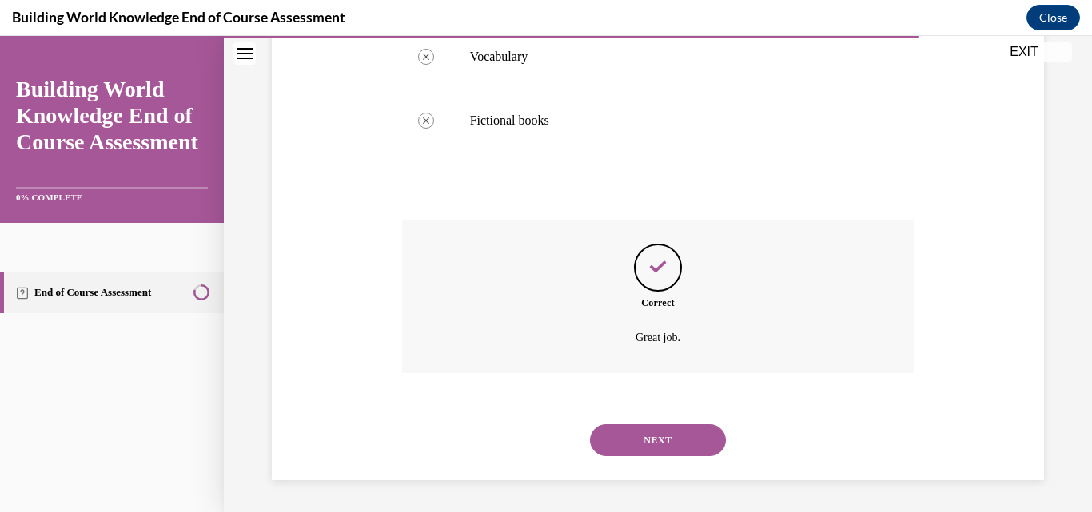
click at [661, 435] on button "NEXT" at bounding box center [658, 441] width 136 height 32
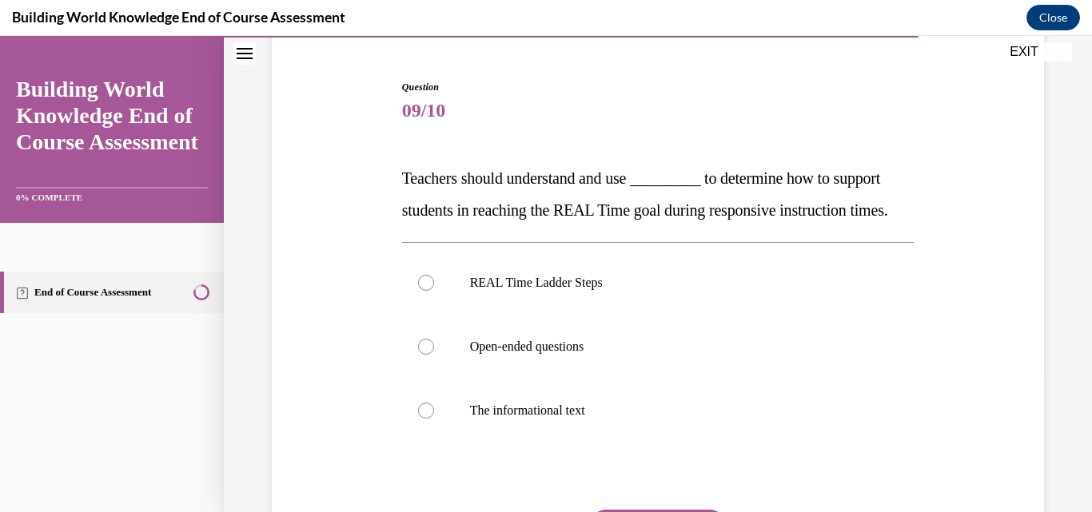
scroll to position [174, 0]
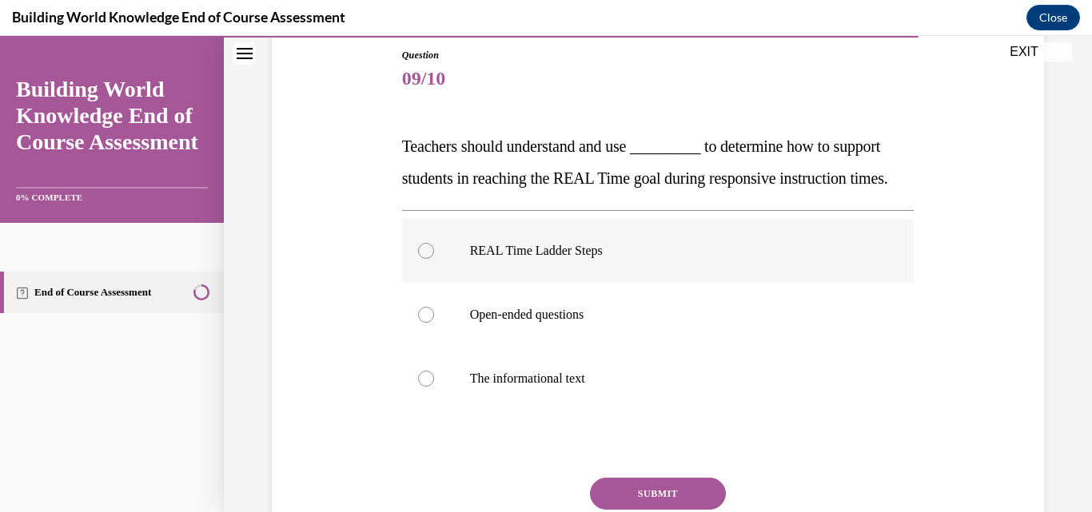
click at [584, 259] on p "REAL Time Ladder Steps" at bounding box center [672, 251] width 405 height 16
click at [434, 259] on input "REAL Time Ladder Steps" at bounding box center [426, 251] width 16 height 16
radio input "true"
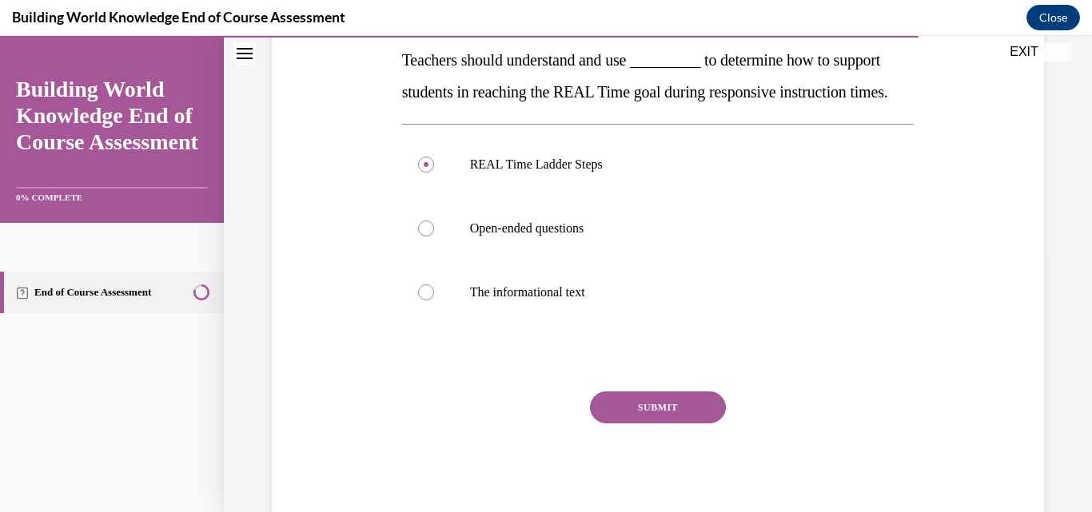
scroll to position [300, 0]
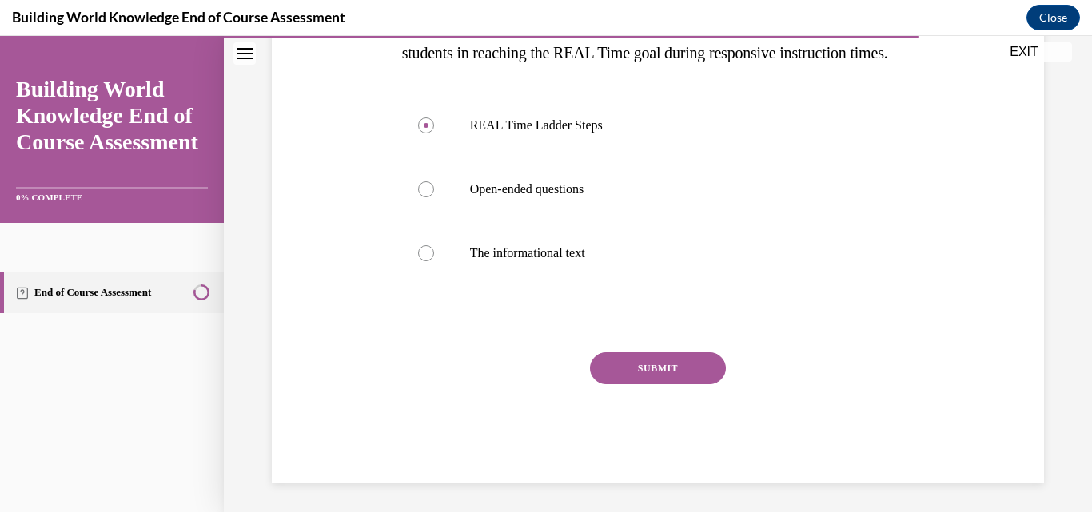
click at [671, 385] on button "SUBMIT" at bounding box center [658, 369] width 136 height 32
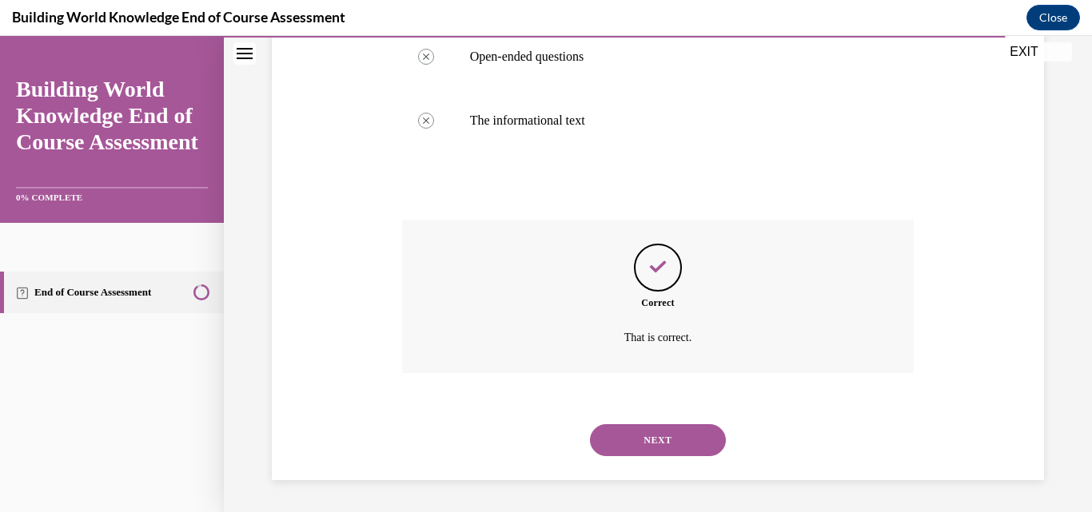
scroll to position [464, 0]
click at [652, 437] on button "NEXT" at bounding box center [658, 441] width 136 height 32
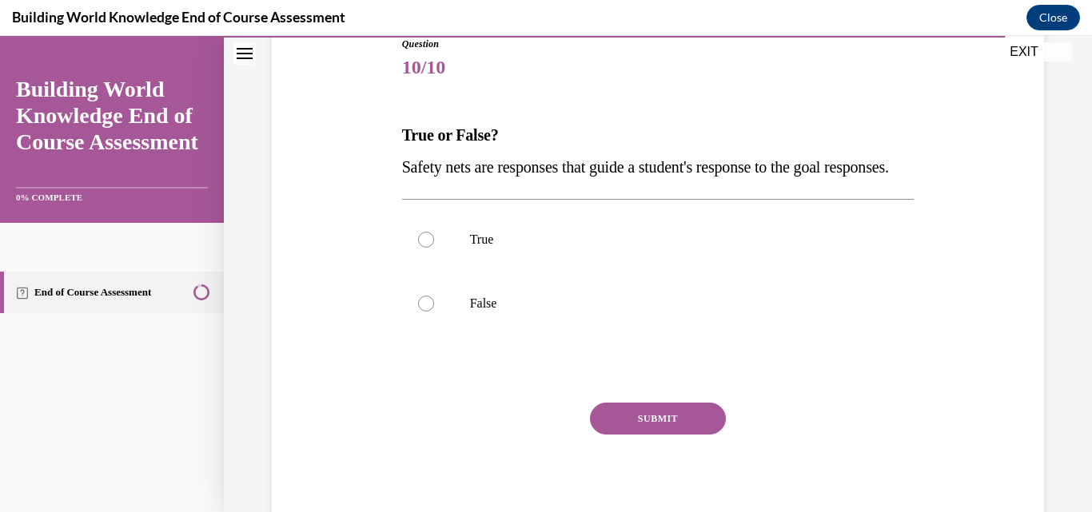
scroll to position [188, 0]
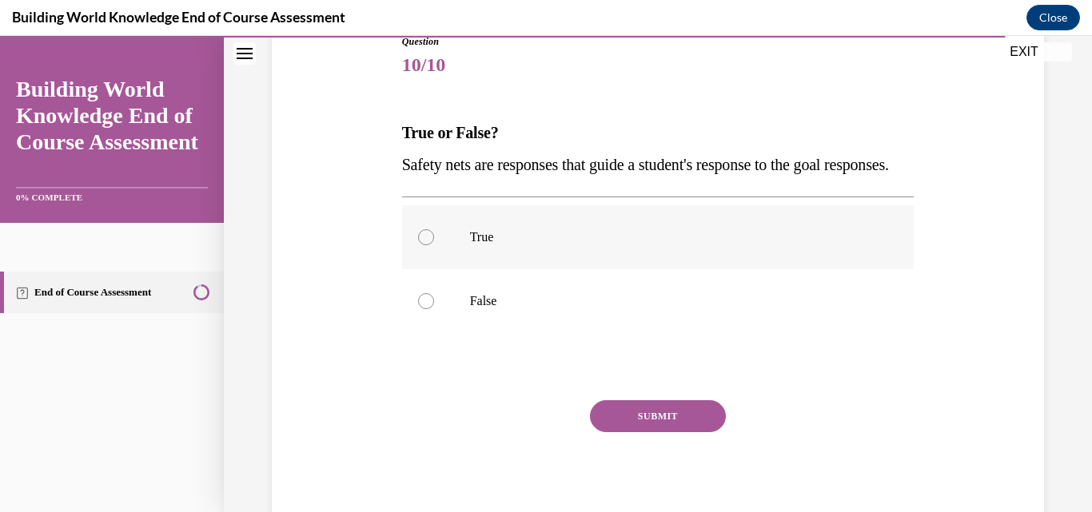
click at [512, 245] on p "True" at bounding box center [672, 237] width 405 height 16
click at [434, 245] on input "True" at bounding box center [426, 237] width 16 height 16
radio input "true"
click at [664, 433] on button "SUBMIT" at bounding box center [658, 417] width 136 height 32
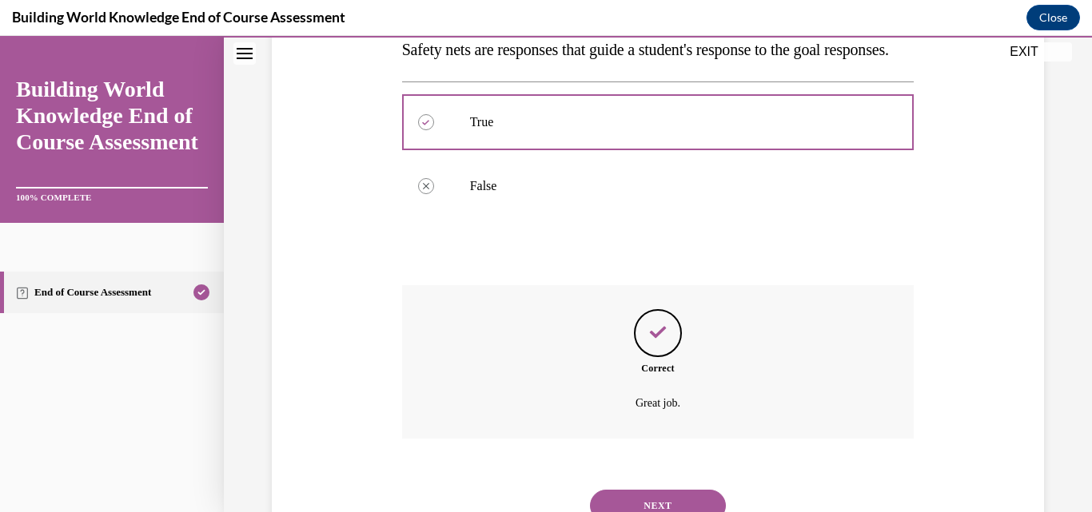
scroll to position [401, 0]
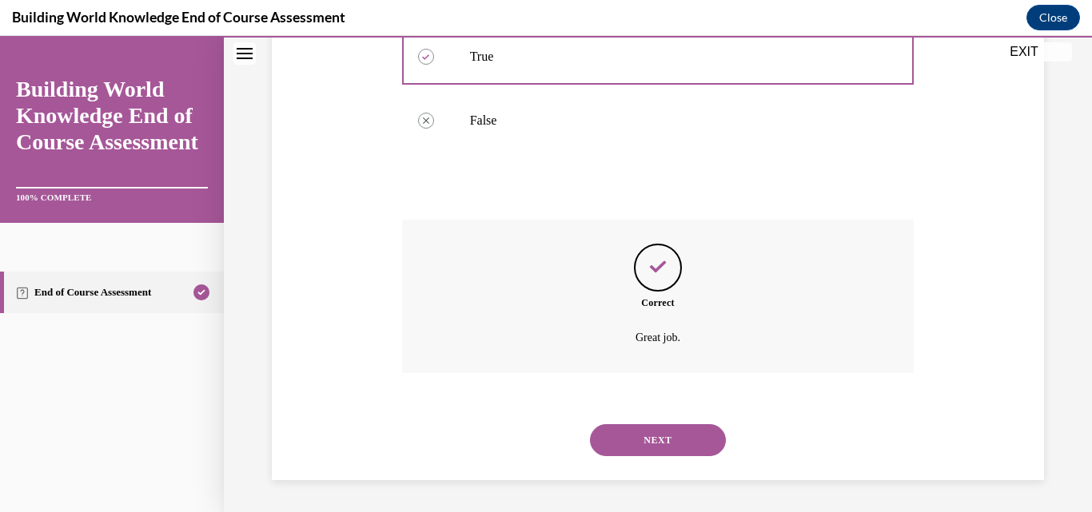
click at [666, 444] on button "NEXT" at bounding box center [658, 441] width 136 height 32
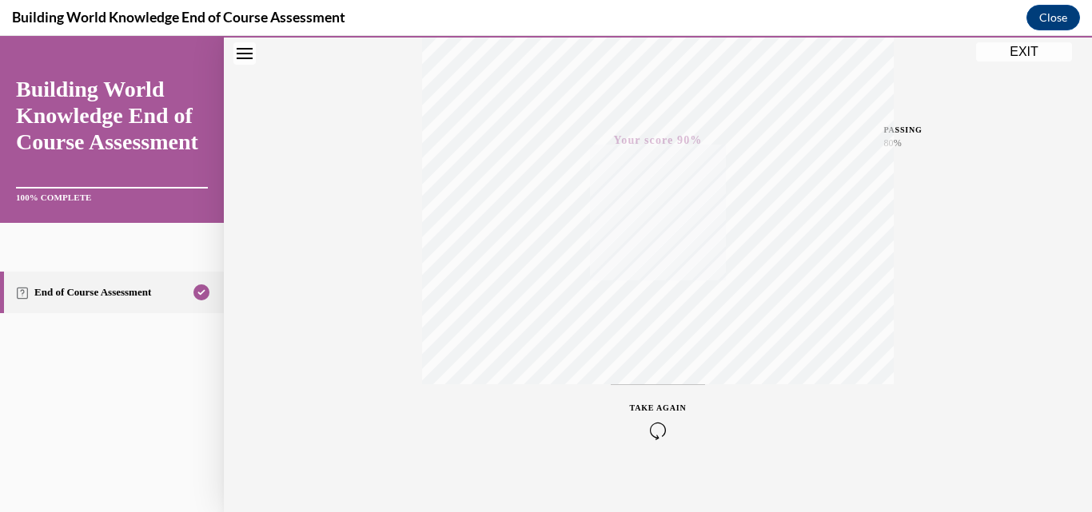
scroll to position [343, 0]
click at [1032, 51] on button "EXIT" at bounding box center [1024, 51] width 96 height 19
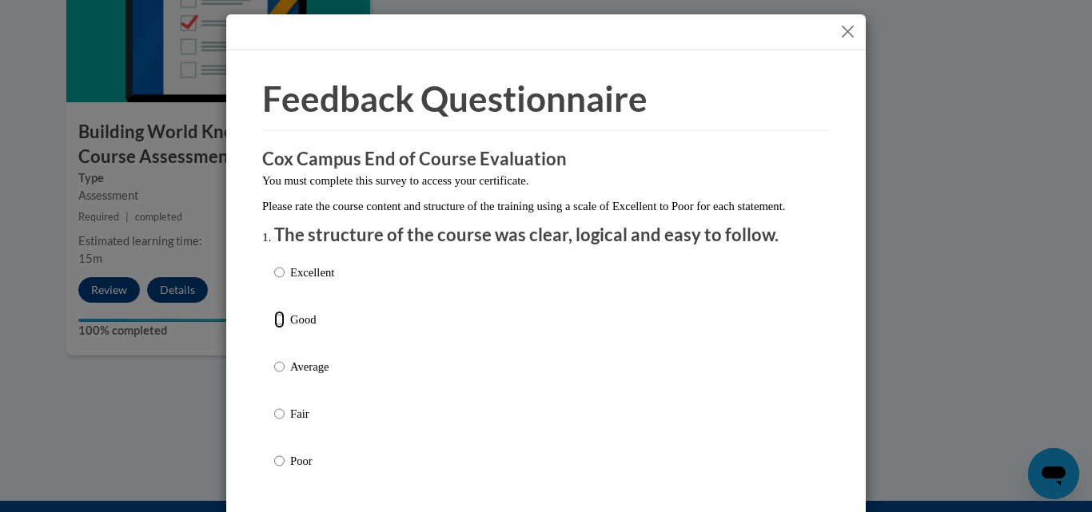
click at [274, 329] on input "Good" at bounding box center [279, 320] width 10 height 18
radio input "true"
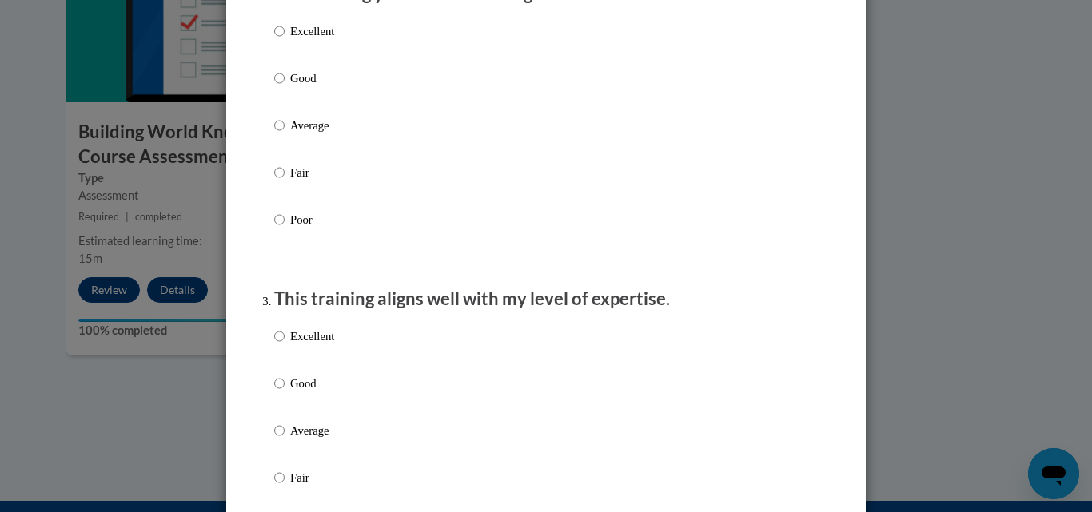
scroll to position [527, 0]
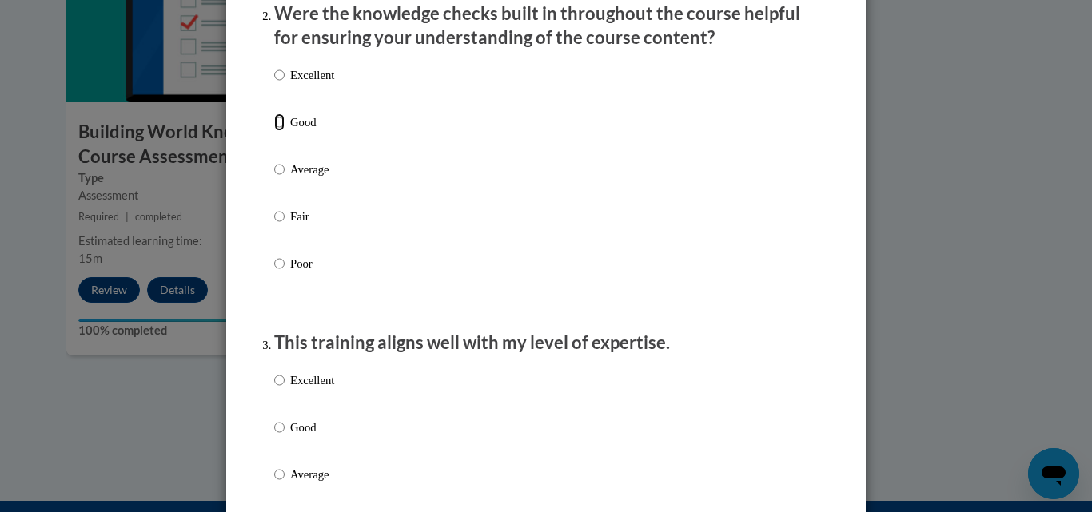
click at [274, 131] on input "Good" at bounding box center [279, 123] width 10 height 18
radio input "true"
click at [274, 437] on input "Good" at bounding box center [279, 428] width 10 height 18
radio input "true"
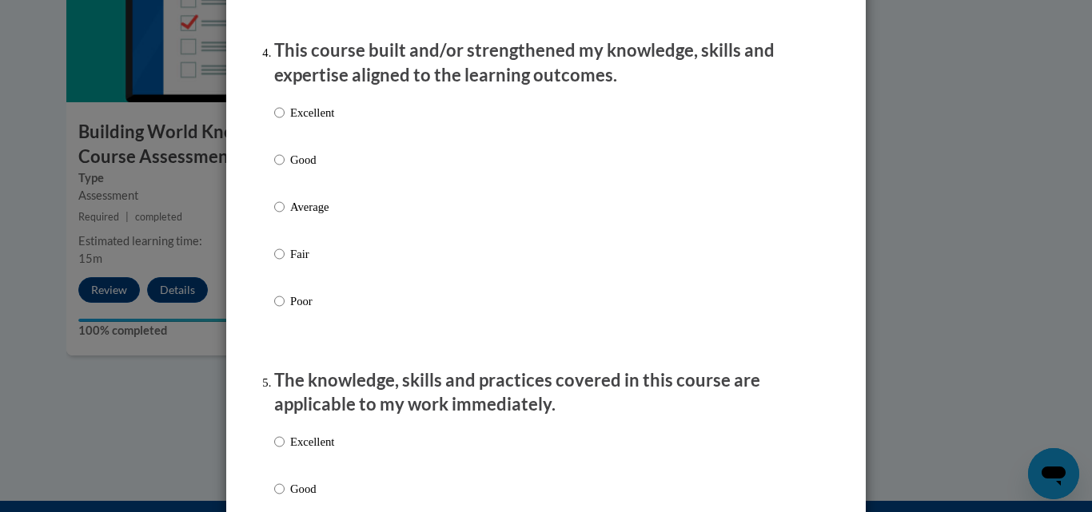
scroll to position [1158, 0]
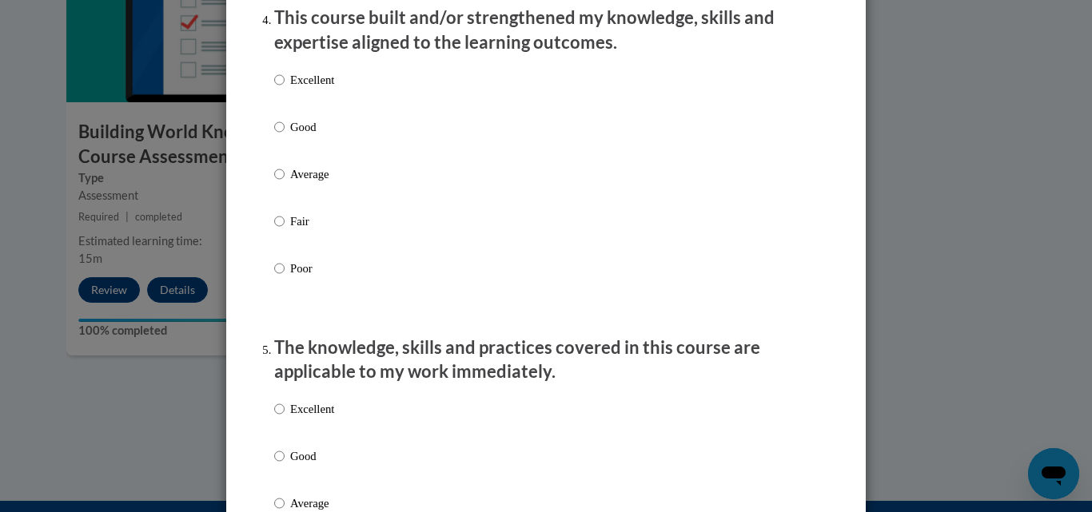
click at [297, 136] on p "Good" at bounding box center [312, 127] width 44 height 18
click at [285, 136] on input "Good" at bounding box center [279, 127] width 10 height 18
radio input "true"
click at [312, 465] on p "Good" at bounding box center [312, 457] width 44 height 18
click at [285, 465] on input "Good" at bounding box center [279, 457] width 10 height 18
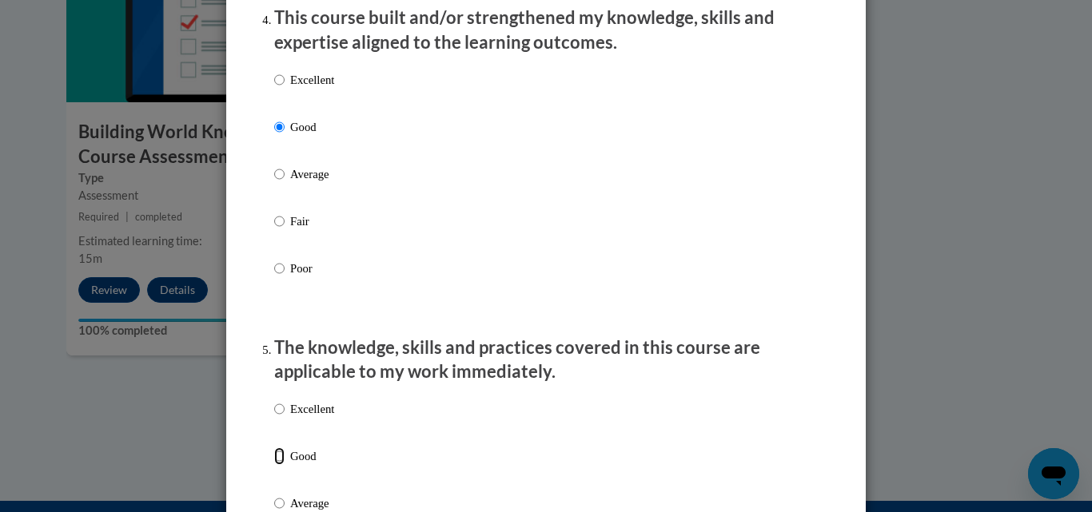
radio input "true"
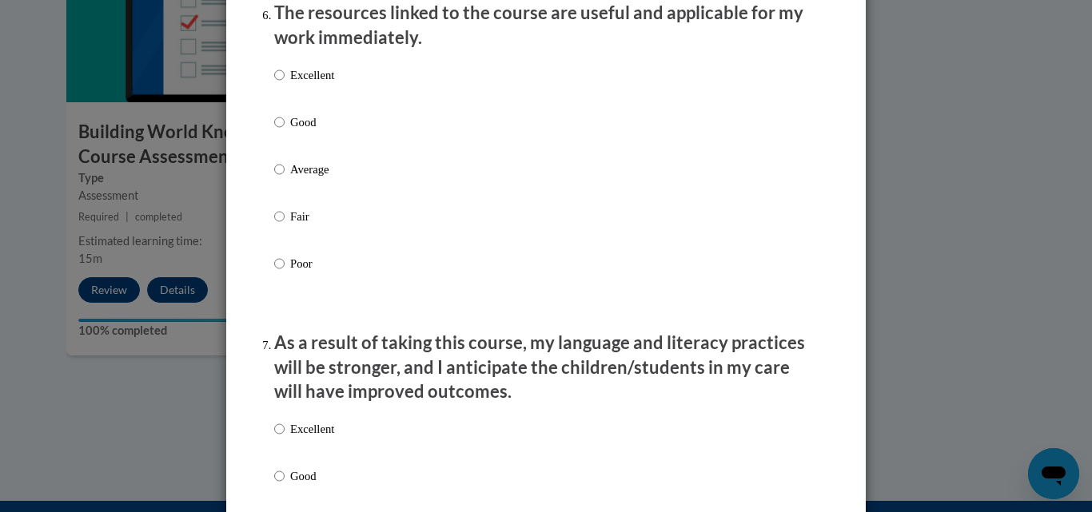
scroll to position [1827, 0]
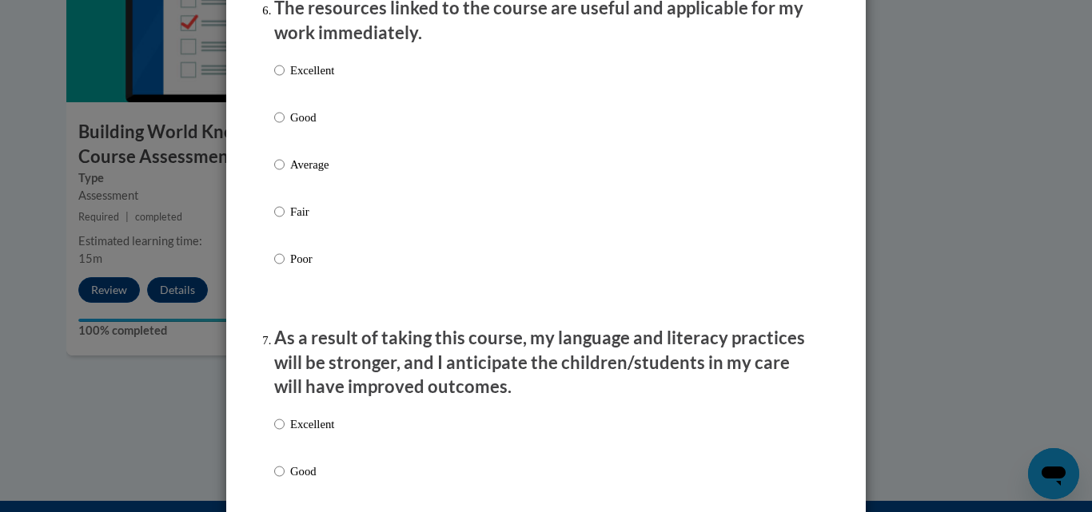
click at [290, 126] on p "Good" at bounding box center [312, 118] width 44 height 18
click at [285, 126] on input "Good" at bounding box center [279, 118] width 10 height 18
radio input "true"
click at [290, 480] on p "Good" at bounding box center [312, 472] width 44 height 18
click at [285, 480] on input "Good" at bounding box center [279, 472] width 10 height 18
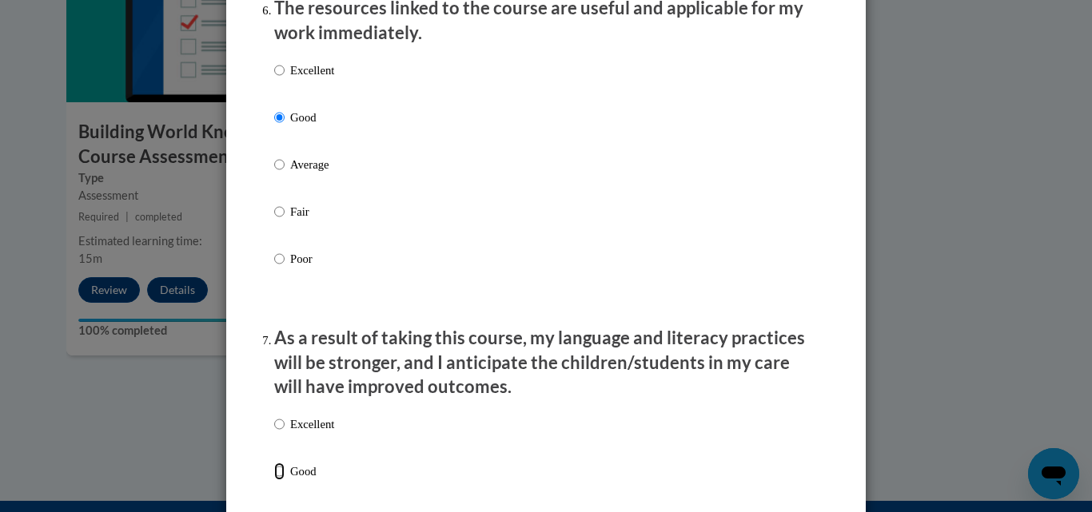
radio input "true"
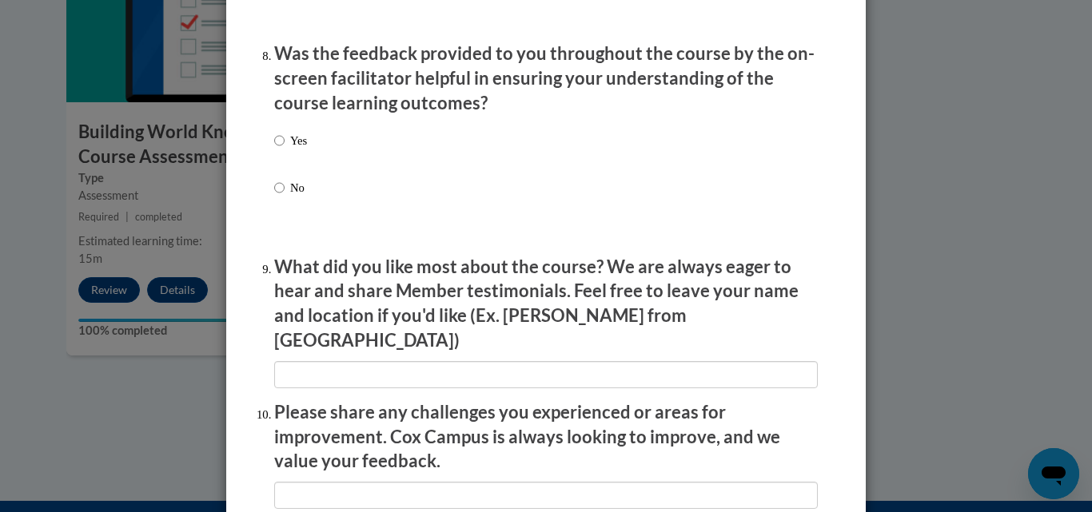
scroll to position [2471, 0]
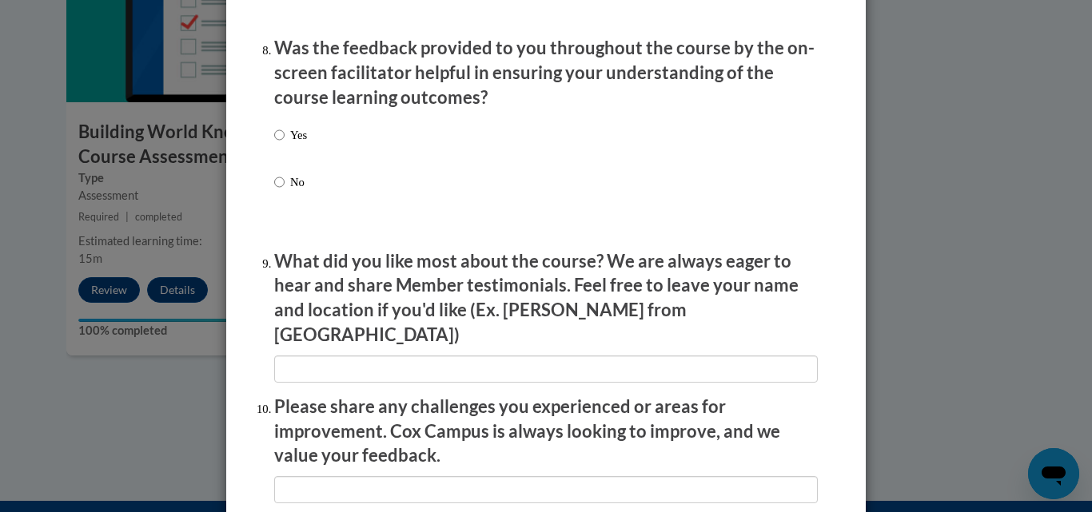
click at [298, 144] on p "Yes" at bounding box center [298, 135] width 17 height 18
click at [285, 144] on input "Yes" at bounding box center [279, 135] width 10 height 18
radio input "true"
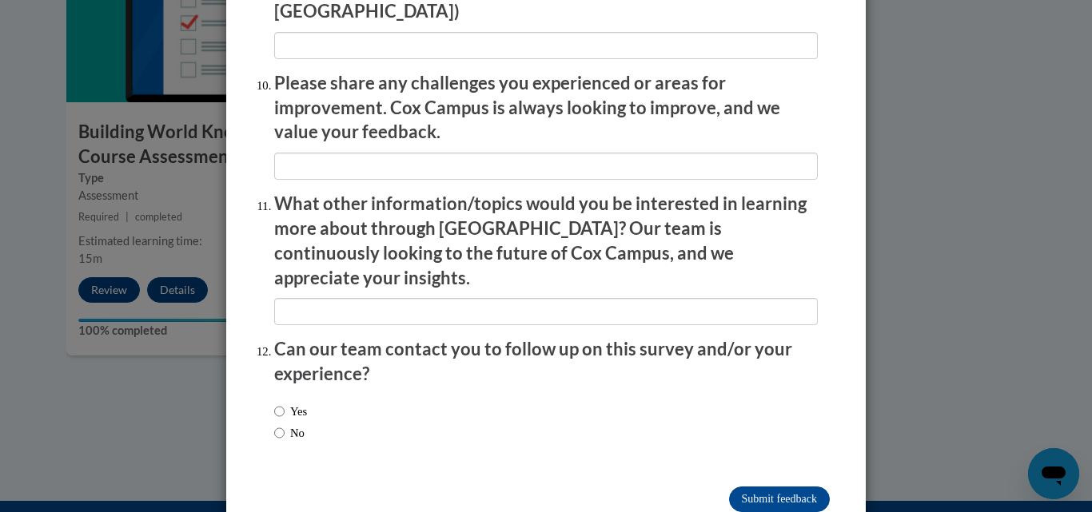
scroll to position [2809, 0]
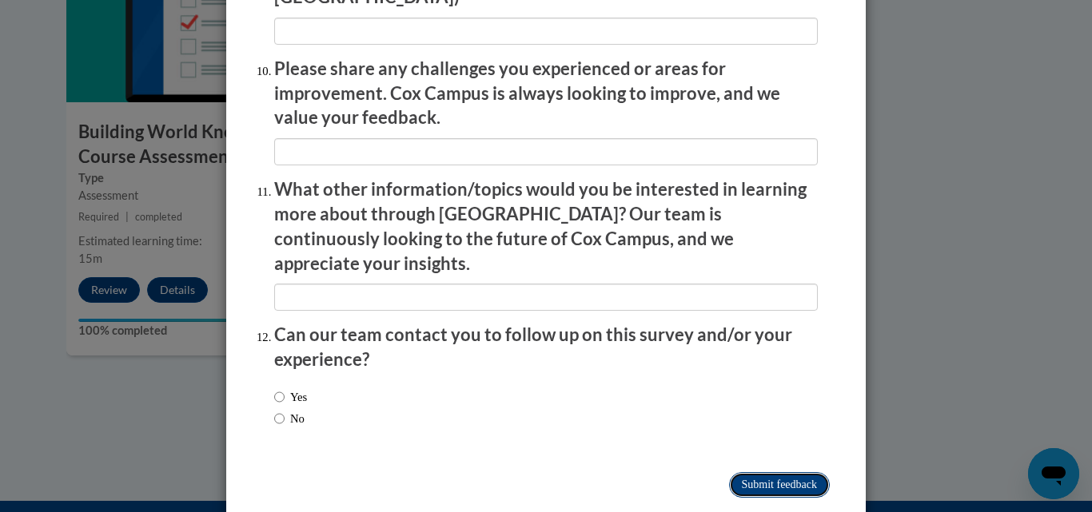
click at [777, 472] on input "Submit feedback" at bounding box center [779, 485] width 101 height 26
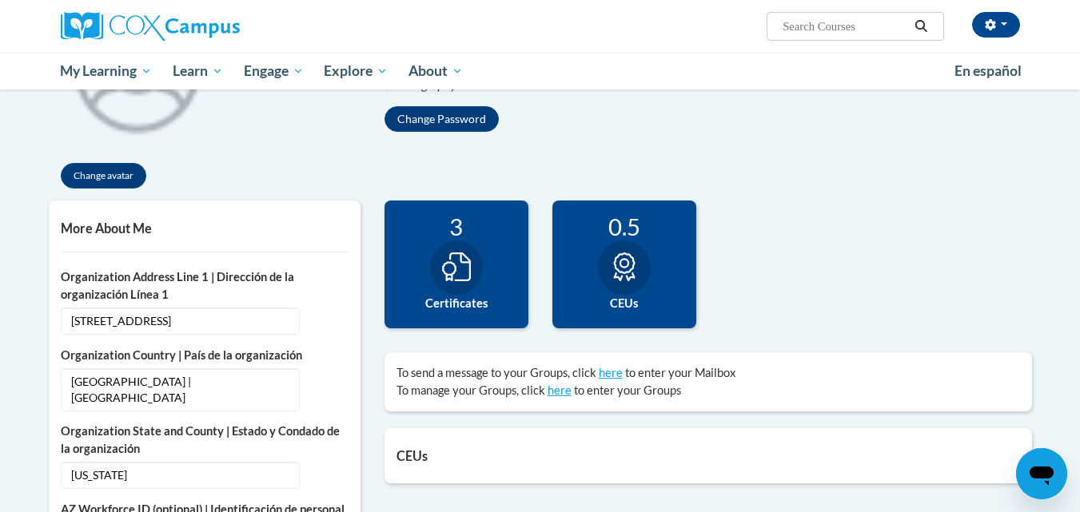
scroll to position [262, 0]
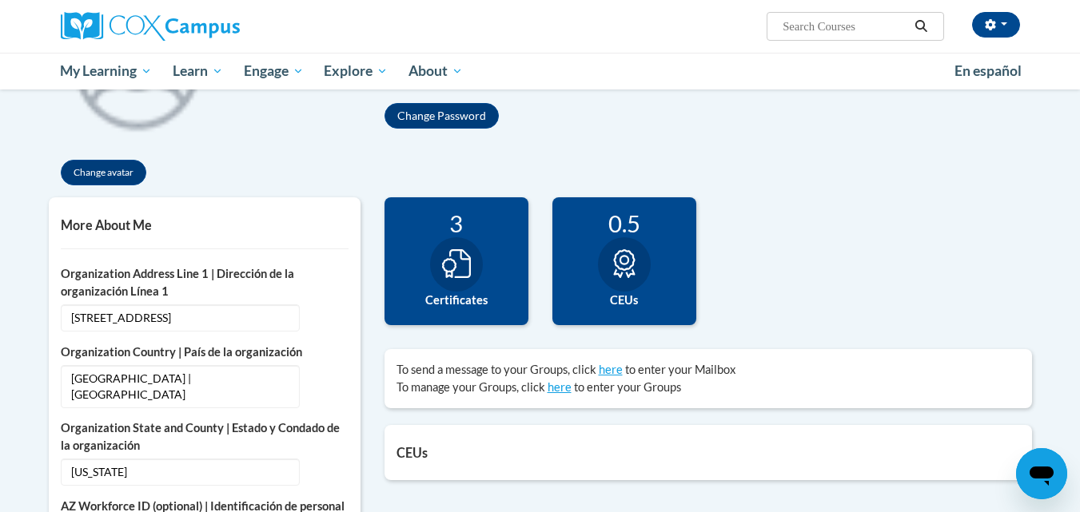
click at [460, 288] on div at bounding box center [456, 264] width 53 height 54
click at [452, 252] on icon at bounding box center [456, 263] width 29 height 29
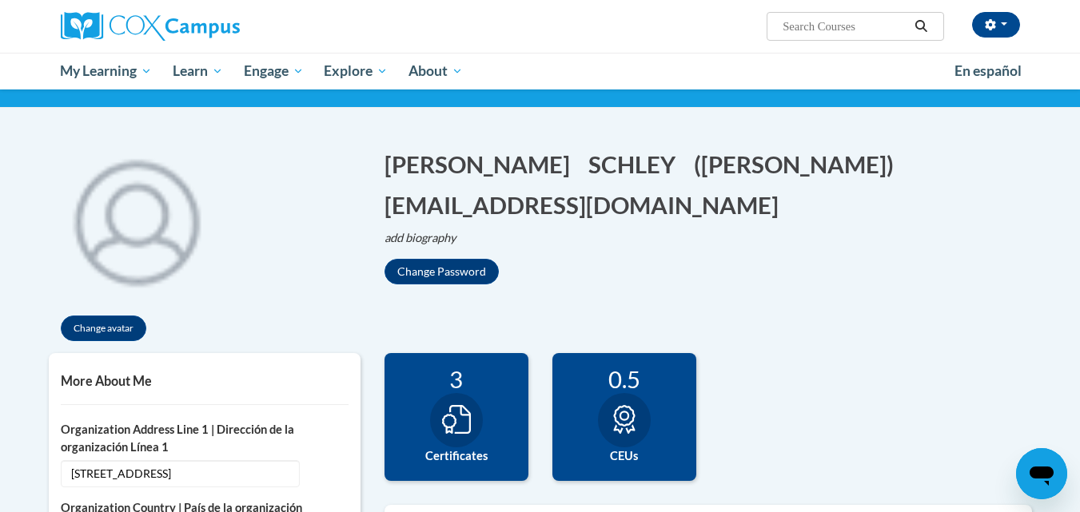
scroll to position [0, 0]
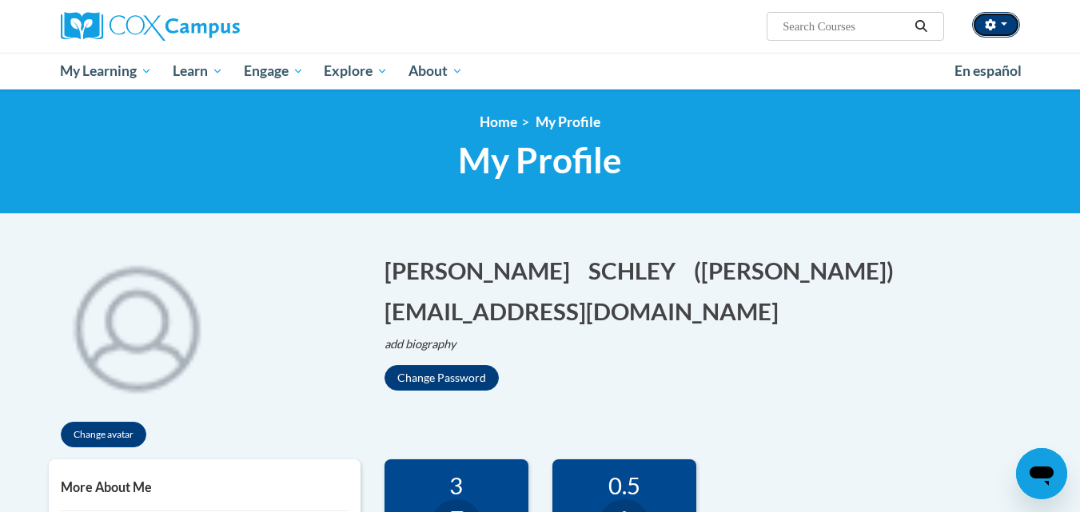
click at [992, 28] on icon "button" at bounding box center [990, 24] width 10 height 11
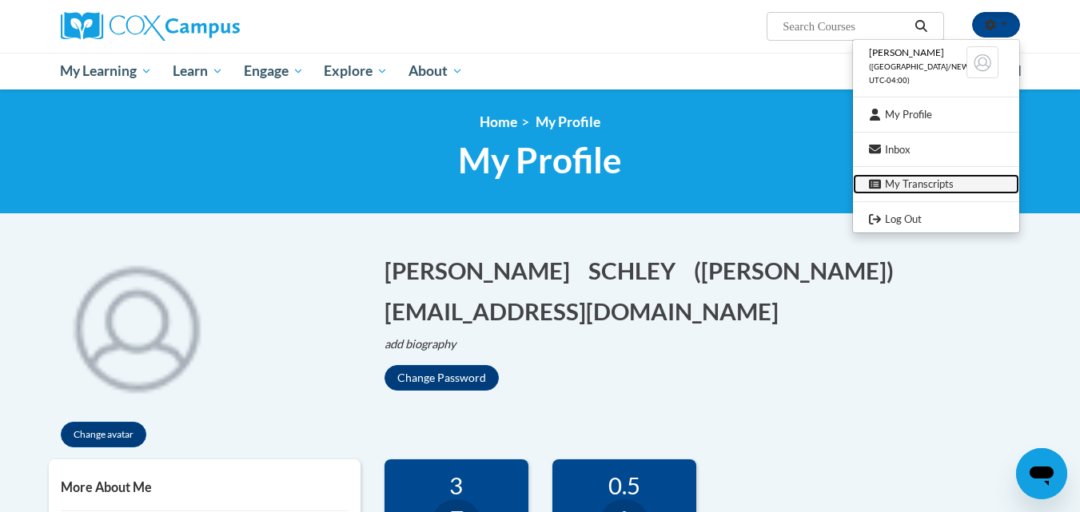
click at [906, 188] on link "My Transcripts" at bounding box center [936, 184] width 166 height 20
